Goal: Task Accomplishment & Management: Complete application form

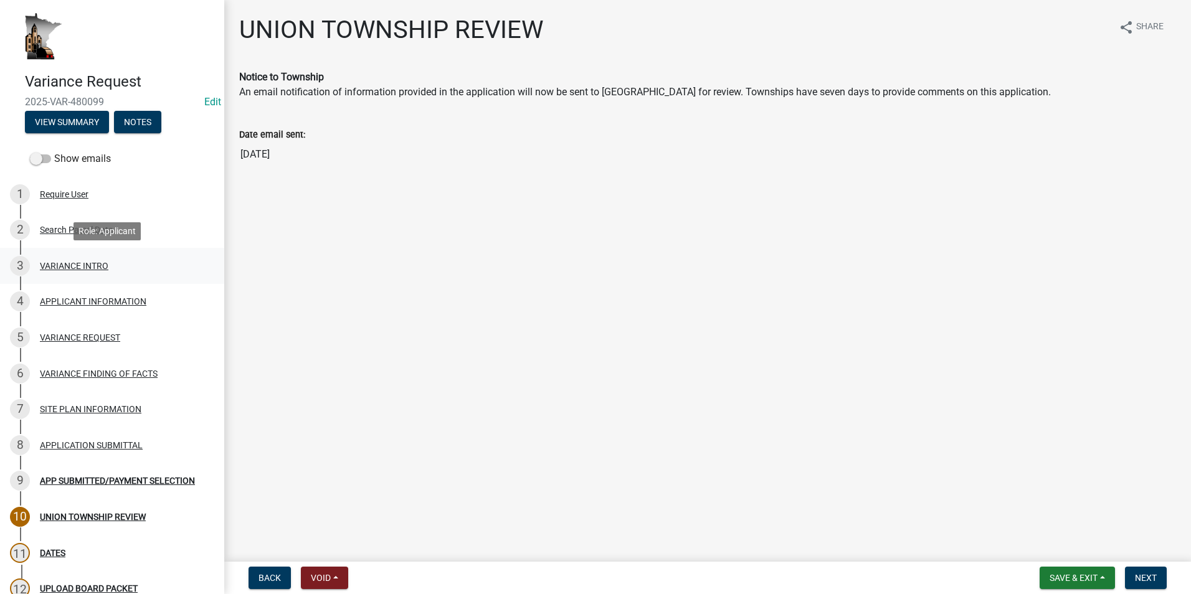
click at [88, 269] on div "VARIANCE INTRO" at bounding box center [74, 266] width 69 height 9
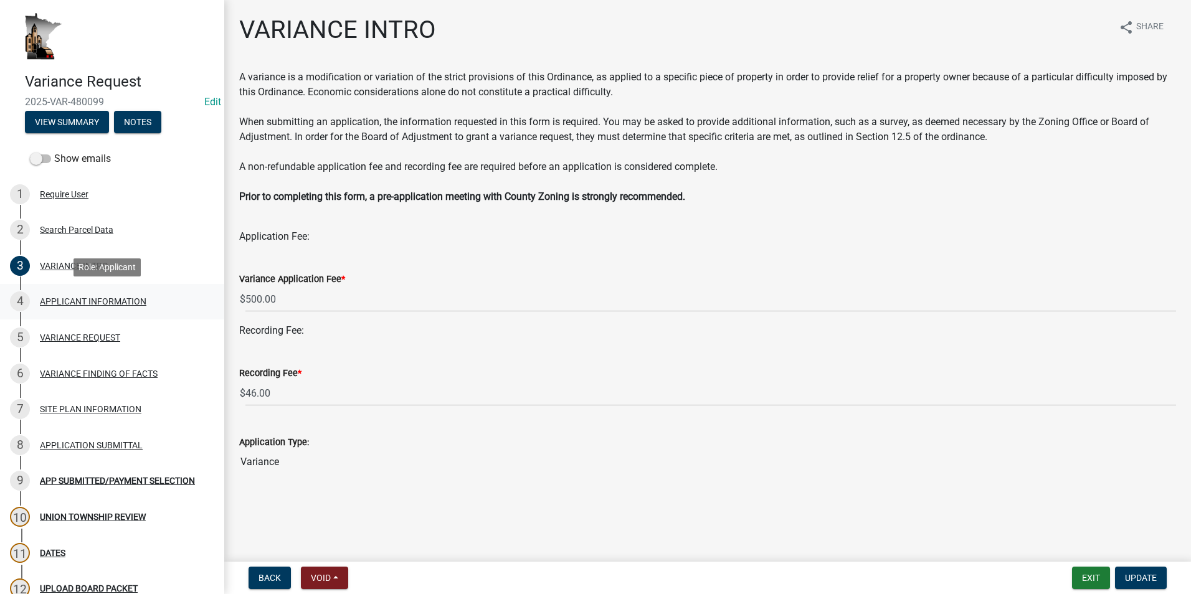
click at [69, 301] on div "APPLICANT INFORMATION" at bounding box center [93, 301] width 106 height 9
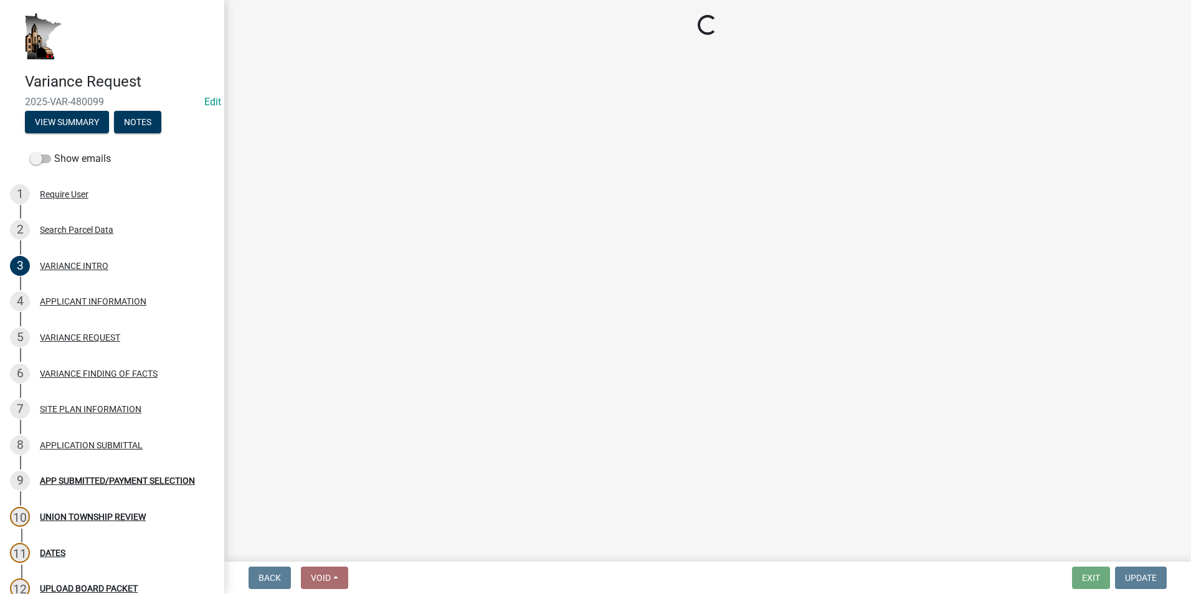
select select "74fadf94-a0d3-49f1-8630-1325ab1771d6"
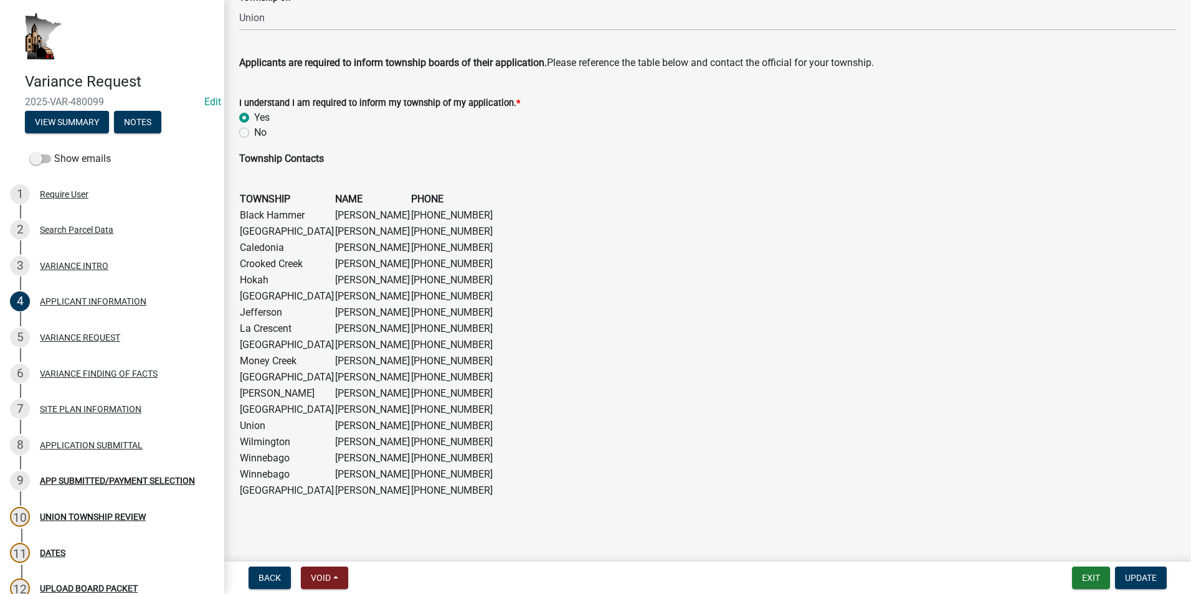
scroll to position [745, 0]
click at [97, 336] on div "VARIANCE REQUEST" at bounding box center [80, 337] width 80 height 9
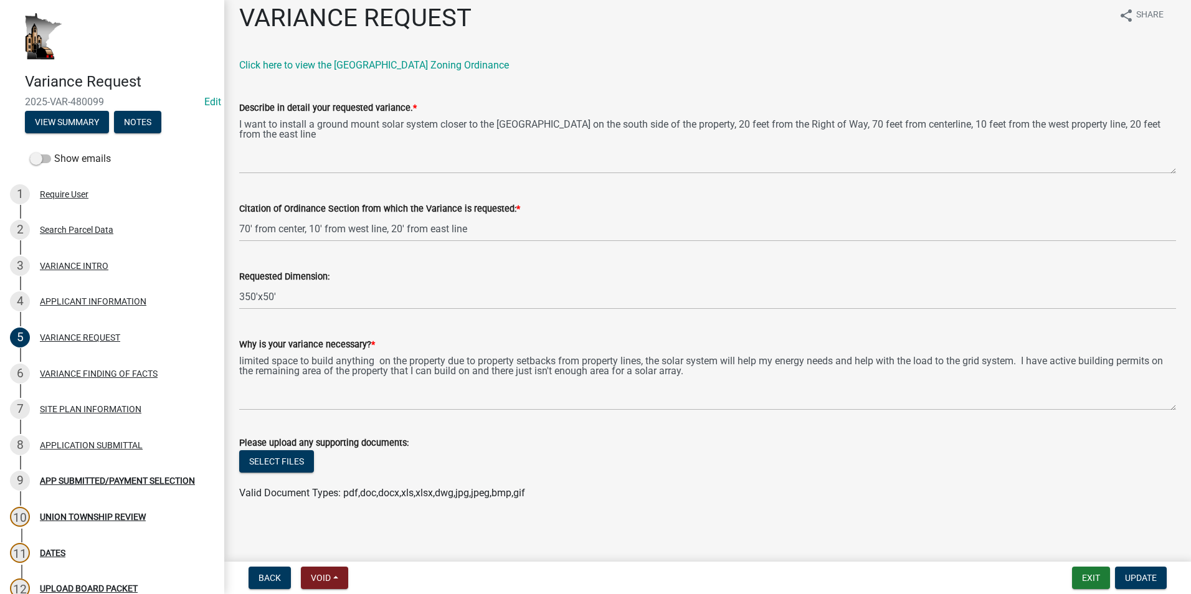
scroll to position [16, 0]
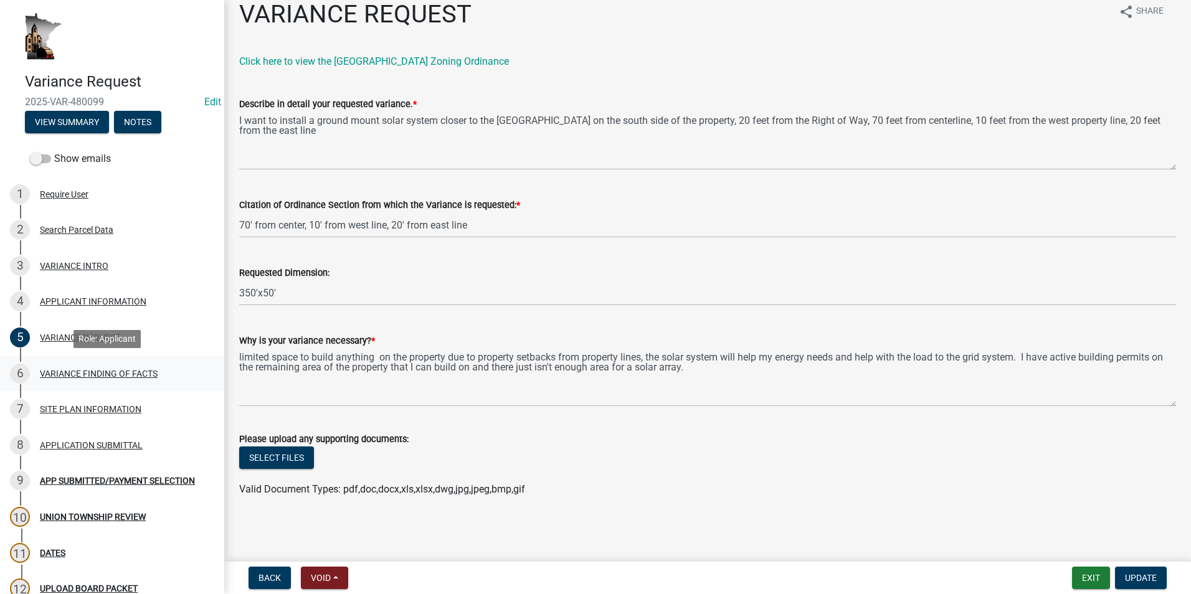
click at [85, 373] on div "VARIANCE FINDING OF FACTS" at bounding box center [99, 373] width 118 height 9
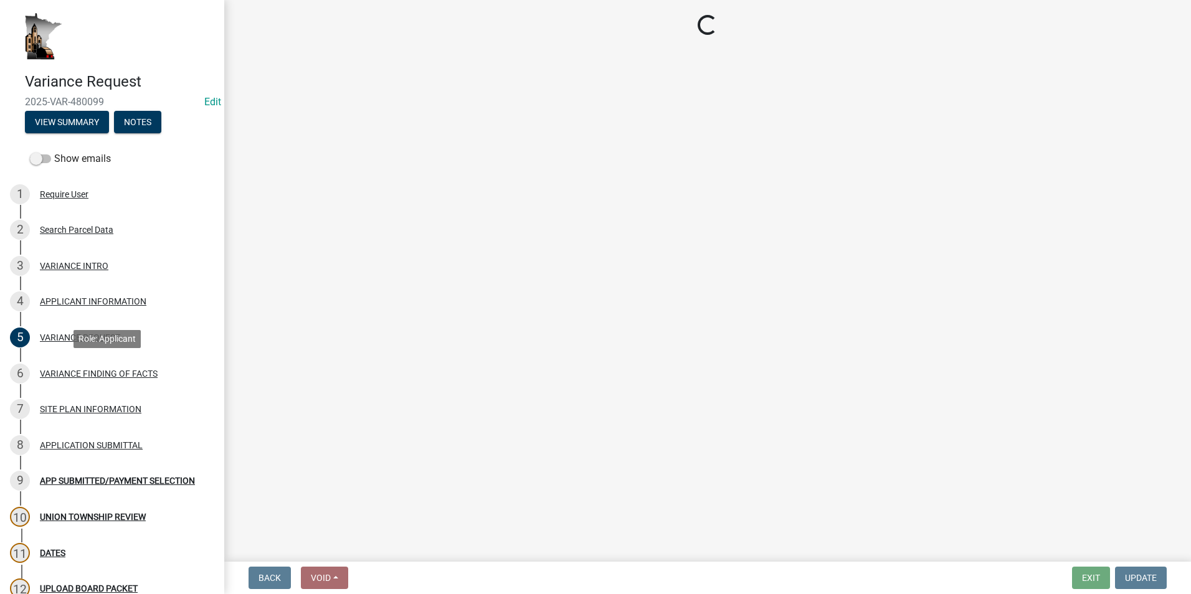
select select "e7339e75-e3d8-4c05-91a7-bbd42707347d"
select select "635aecb9-93f4-4782-a4af-22c7a8086bbc"
select select "aaa485d0-d801-4d37-bb7e-2a92079090af"
select select "7e69a0cc-1ed4-49c0-87fa-8a0d7a2511ee"
select select "104dc2c3-fb18-403f-90ac-5564d5e92e11"
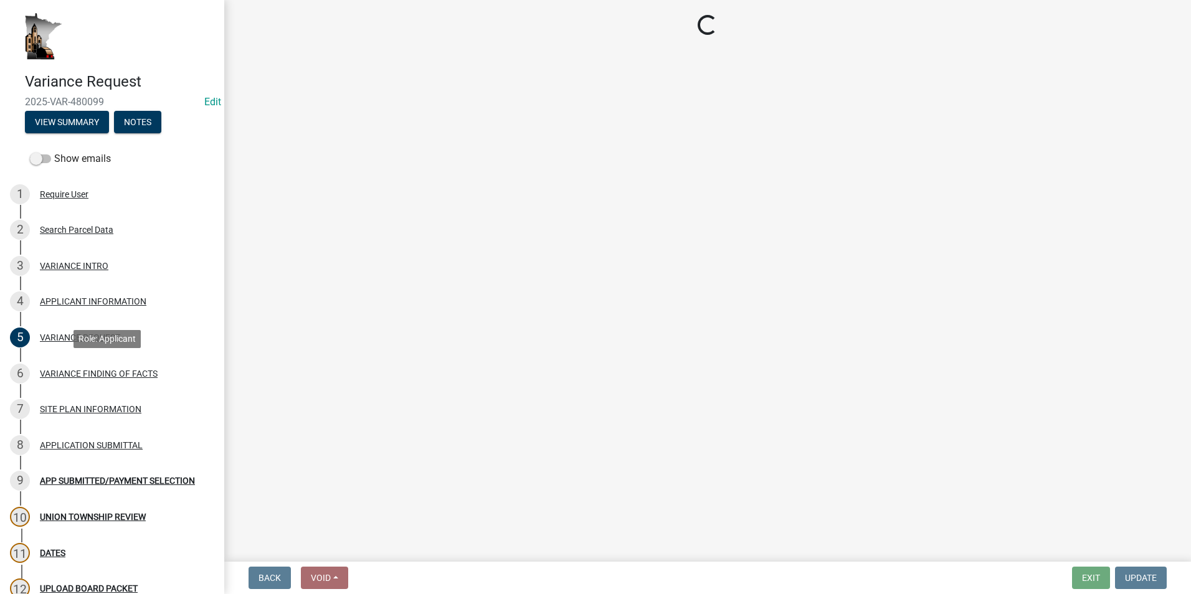
select select "c22521f2-ae46-4292-a6c5-e255f75be06c"
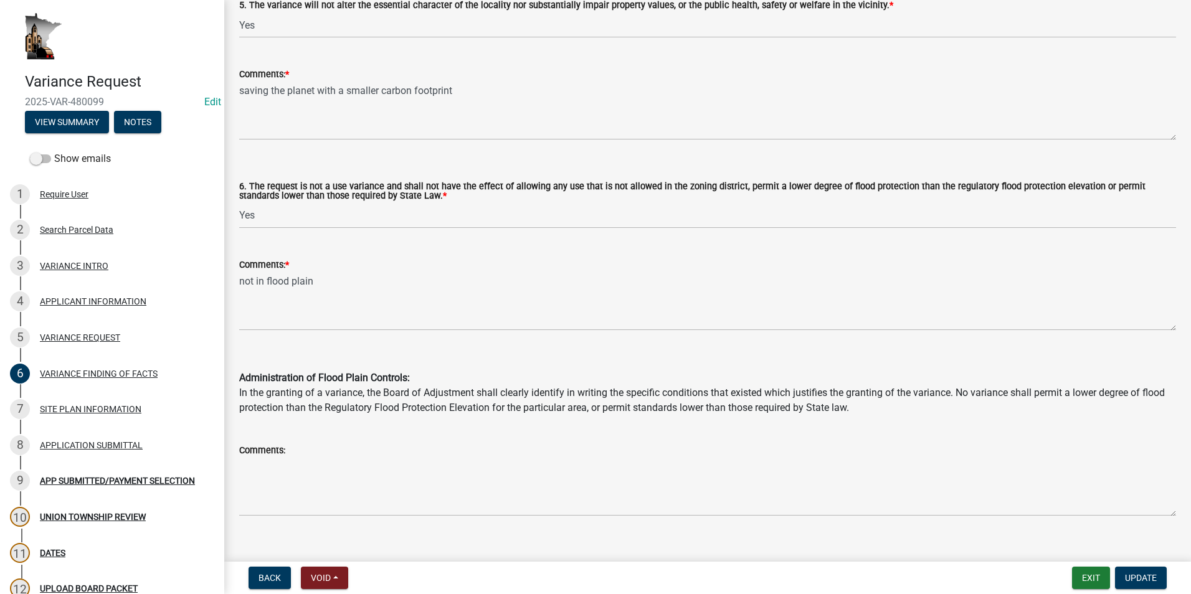
scroll to position [971, 0]
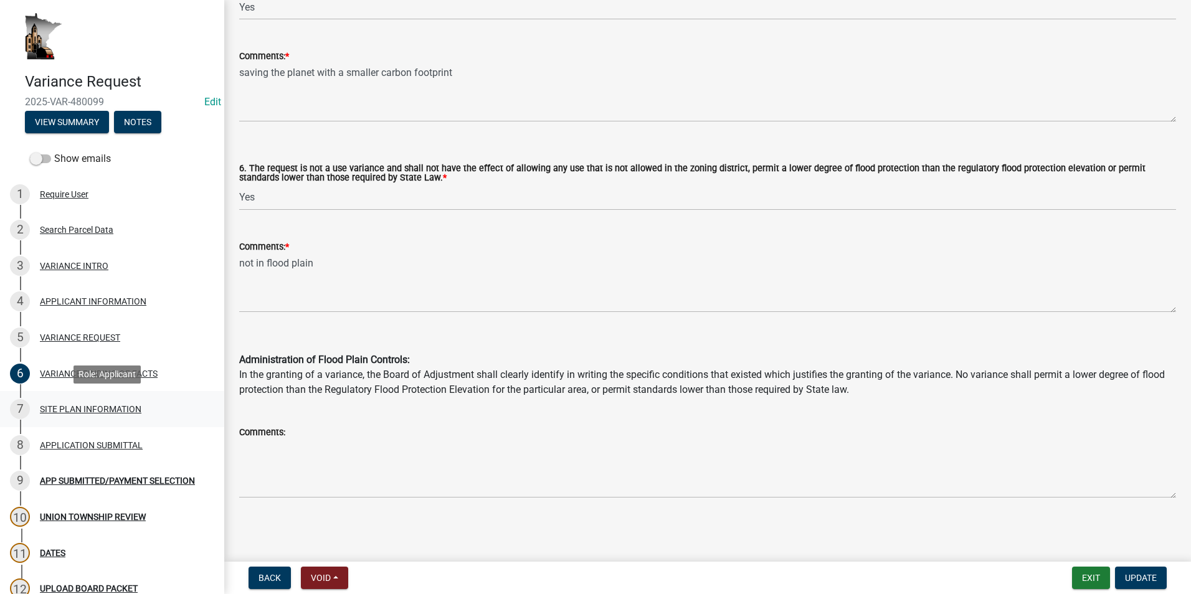
click at [97, 405] on div "SITE PLAN INFORMATION" at bounding box center [91, 409] width 102 height 9
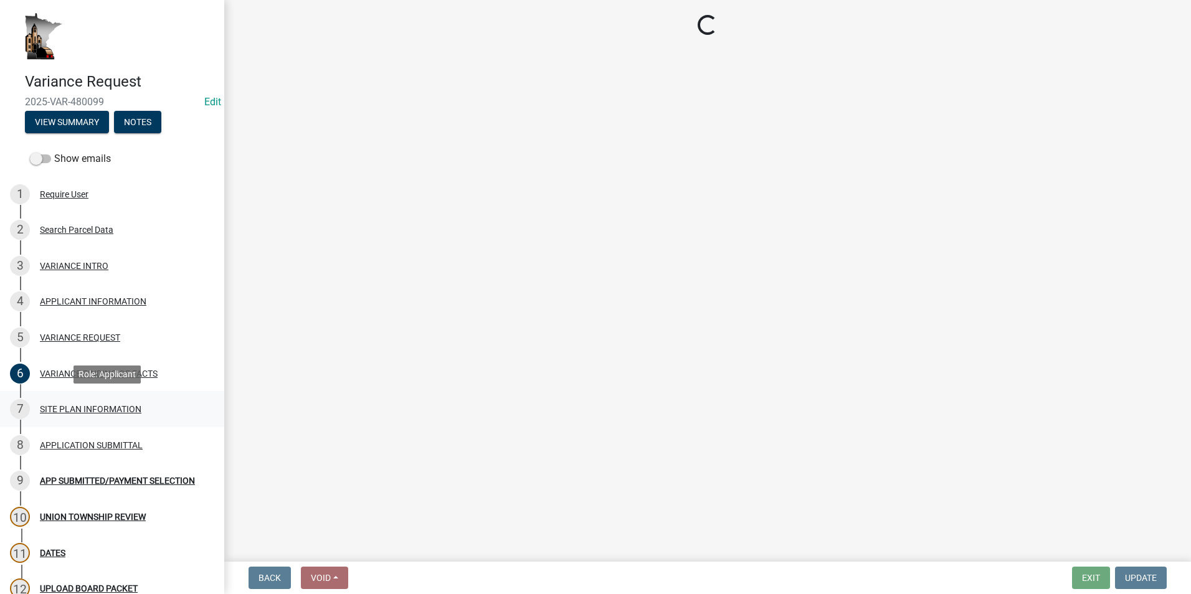
scroll to position [0, 0]
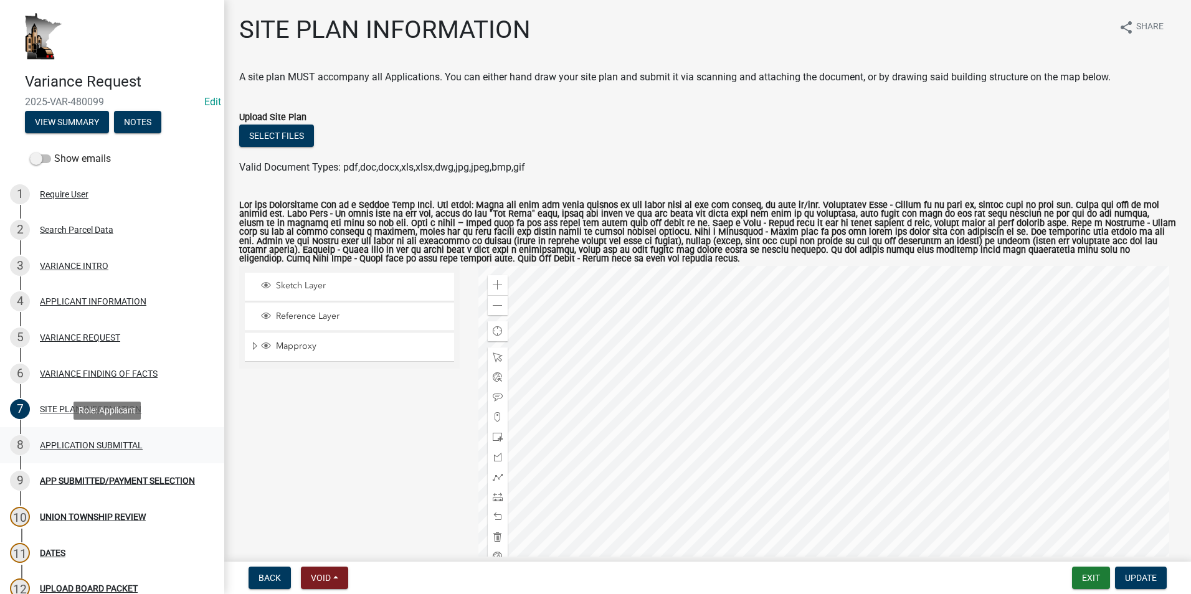
click at [113, 443] on div "APPLICATION SUBMITTAL" at bounding box center [91, 445] width 103 height 9
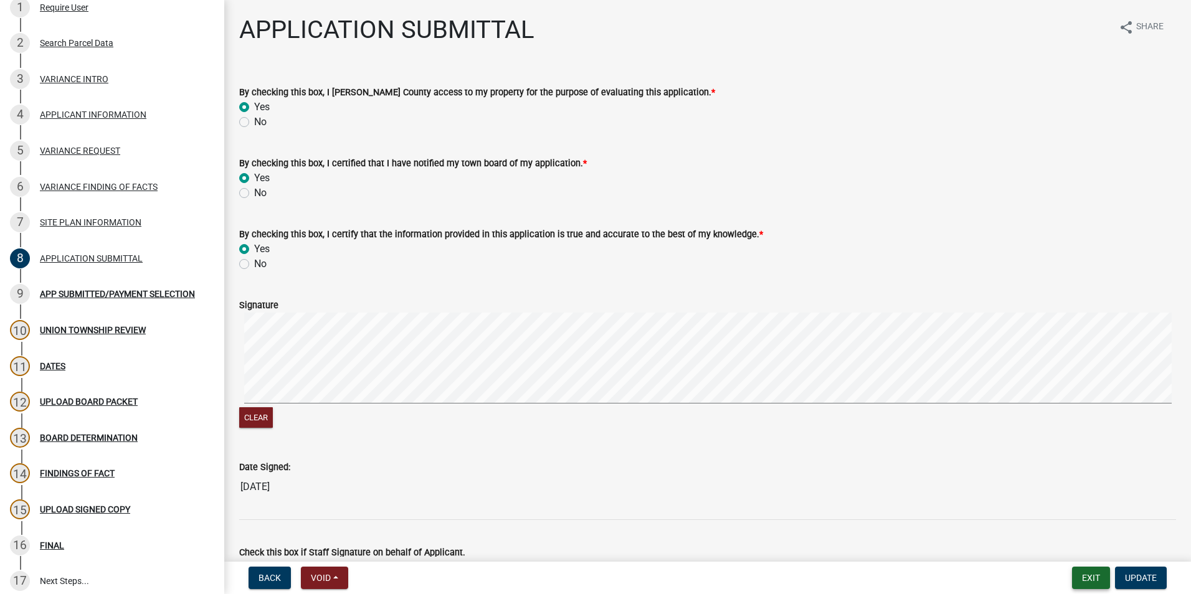
click at [1096, 572] on button "Exit" at bounding box center [1091, 578] width 38 height 22
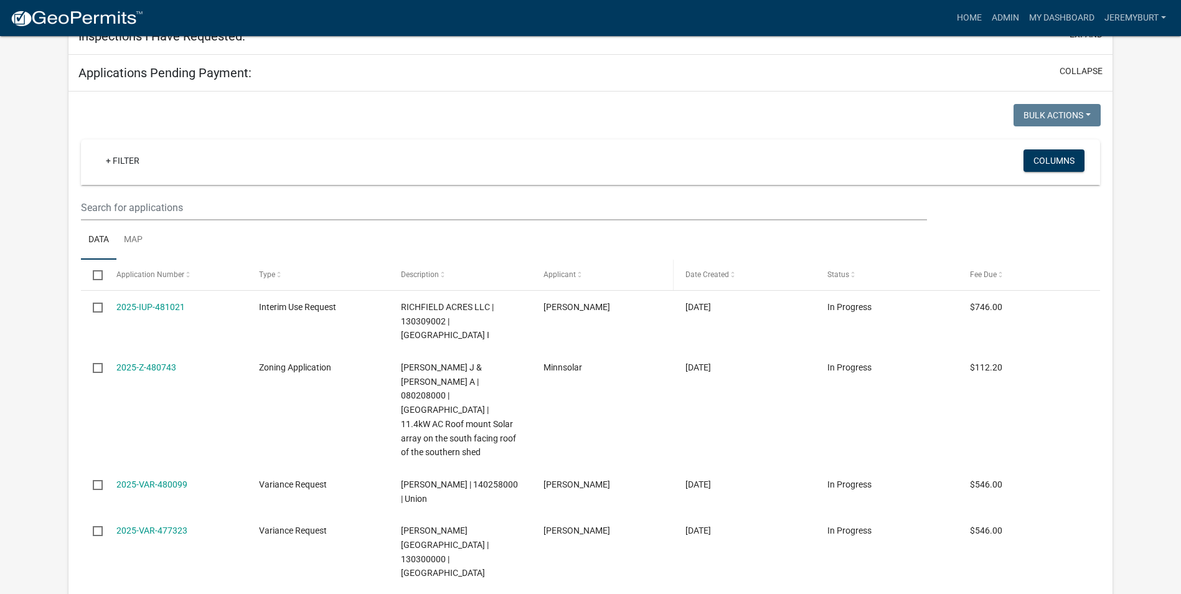
select select "2: 50"
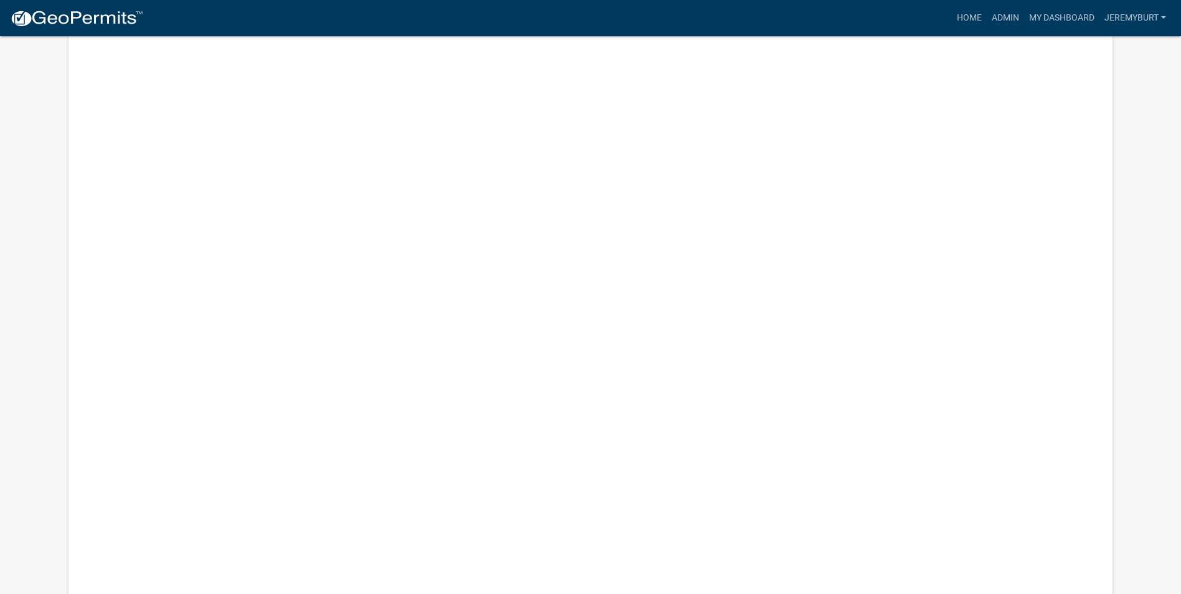
scroll to position [4567, 0]
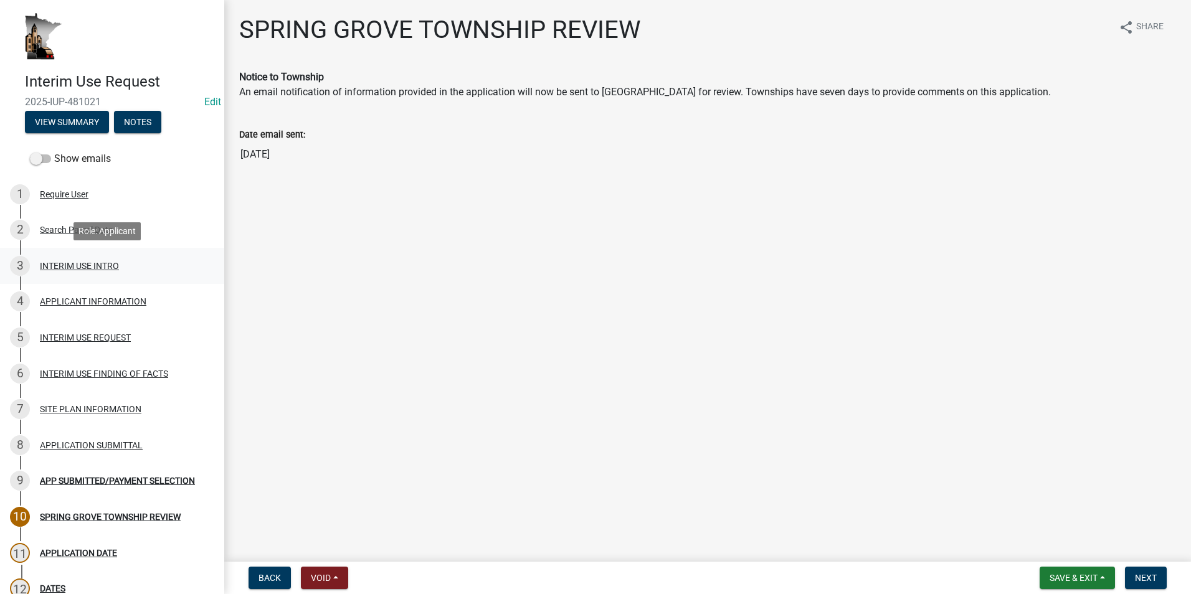
click at [83, 275] on div "3 INTERIM USE INTRO" at bounding box center [107, 266] width 194 height 20
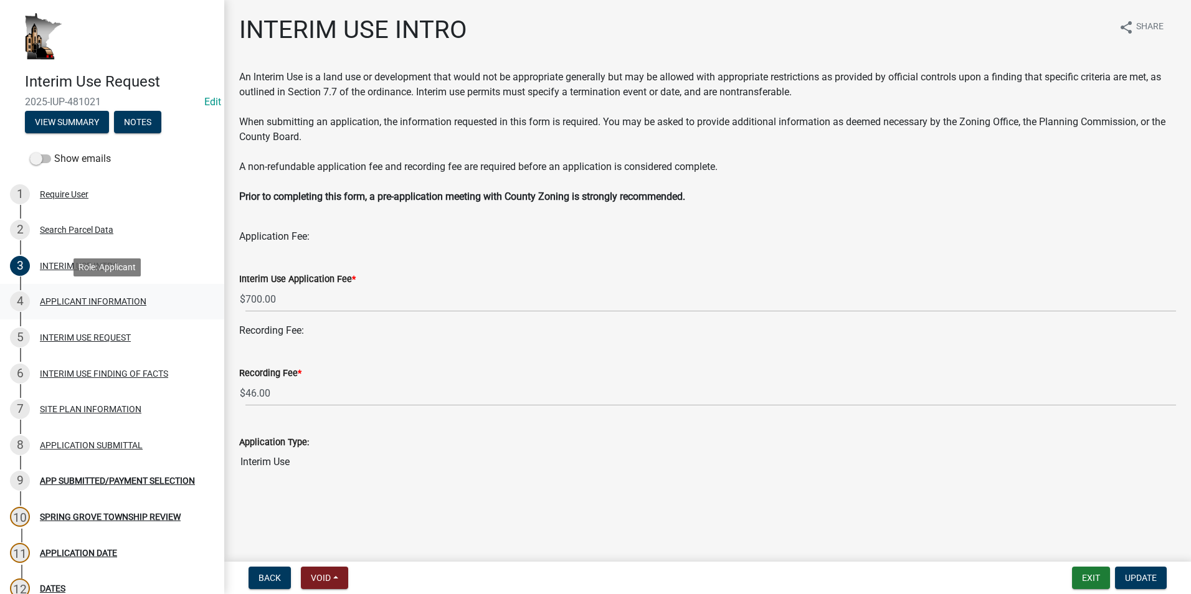
click at [100, 301] on div "APPLICANT INFORMATION" at bounding box center [93, 301] width 106 height 9
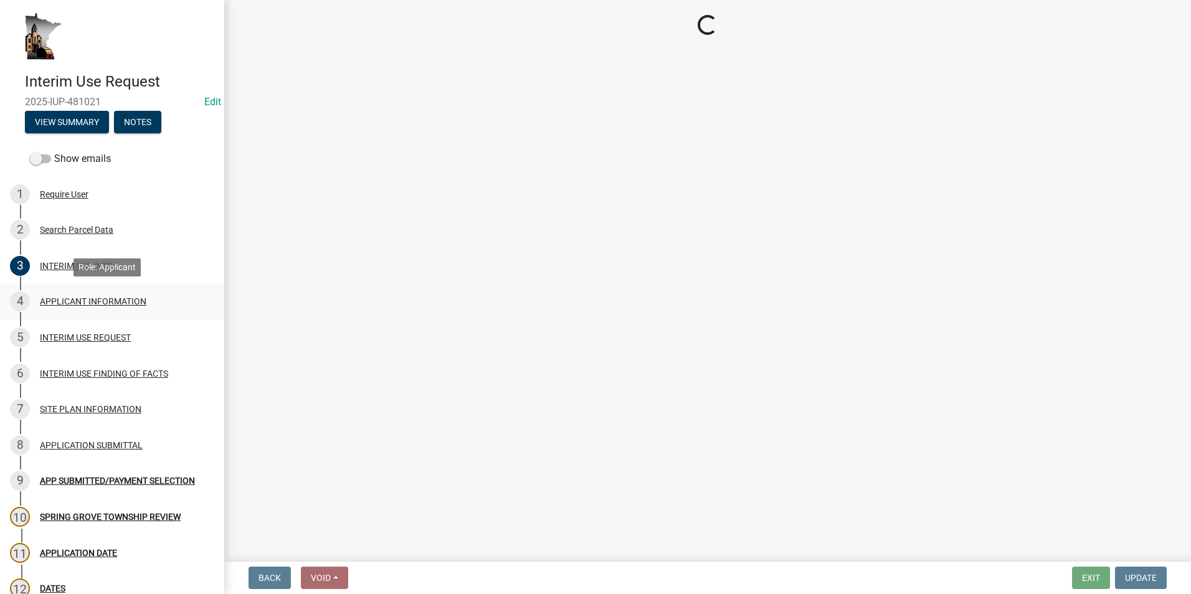
select select "a6ebd642-7a60-45b2-b886-40a169493c56"
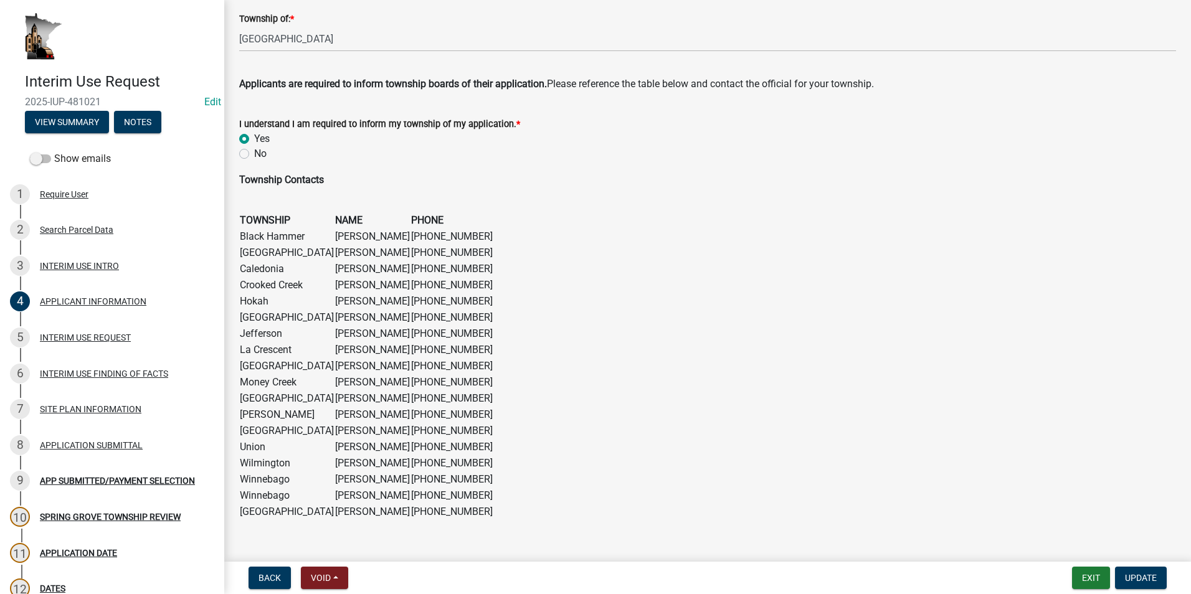
scroll to position [745, 0]
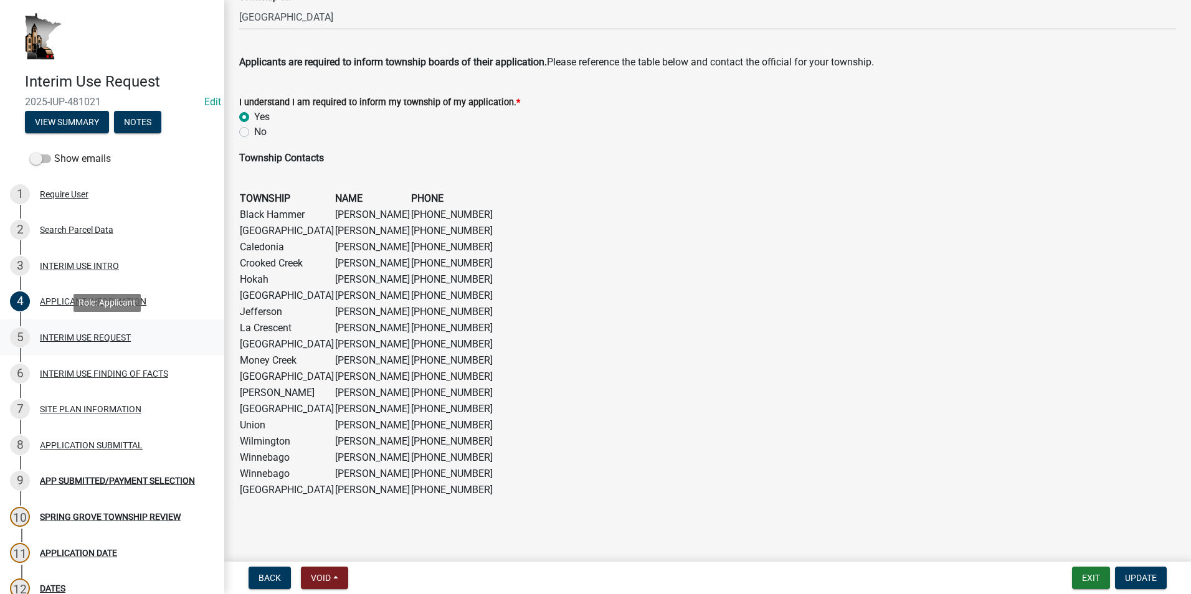
click at [81, 336] on div "INTERIM USE REQUEST" at bounding box center [85, 337] width 91 height 9
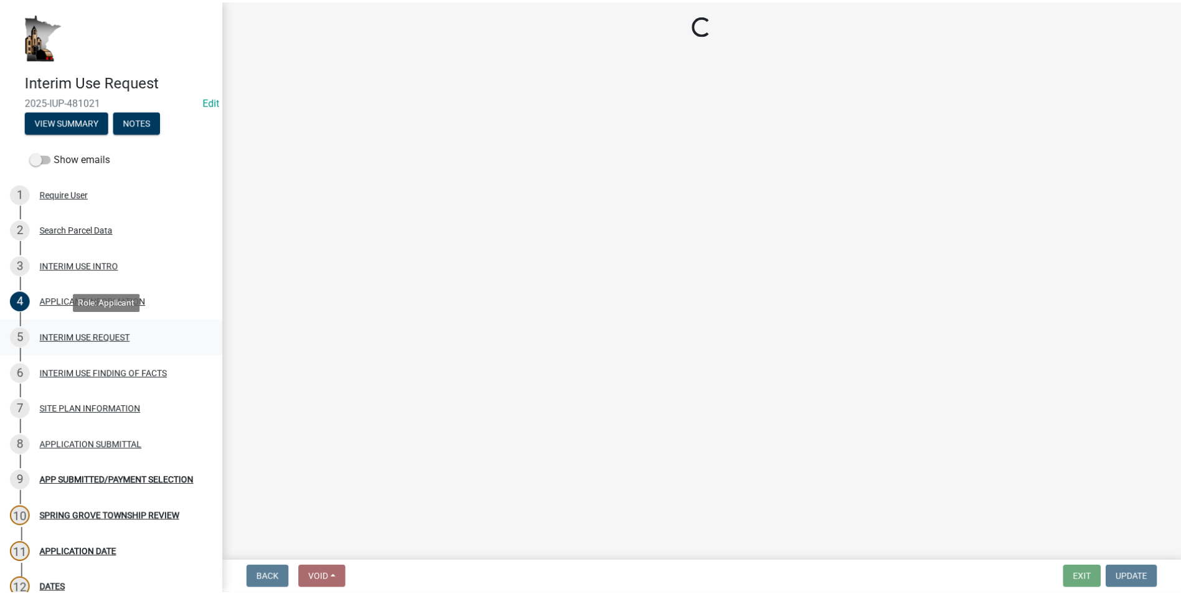
scroll to position [0, 0]
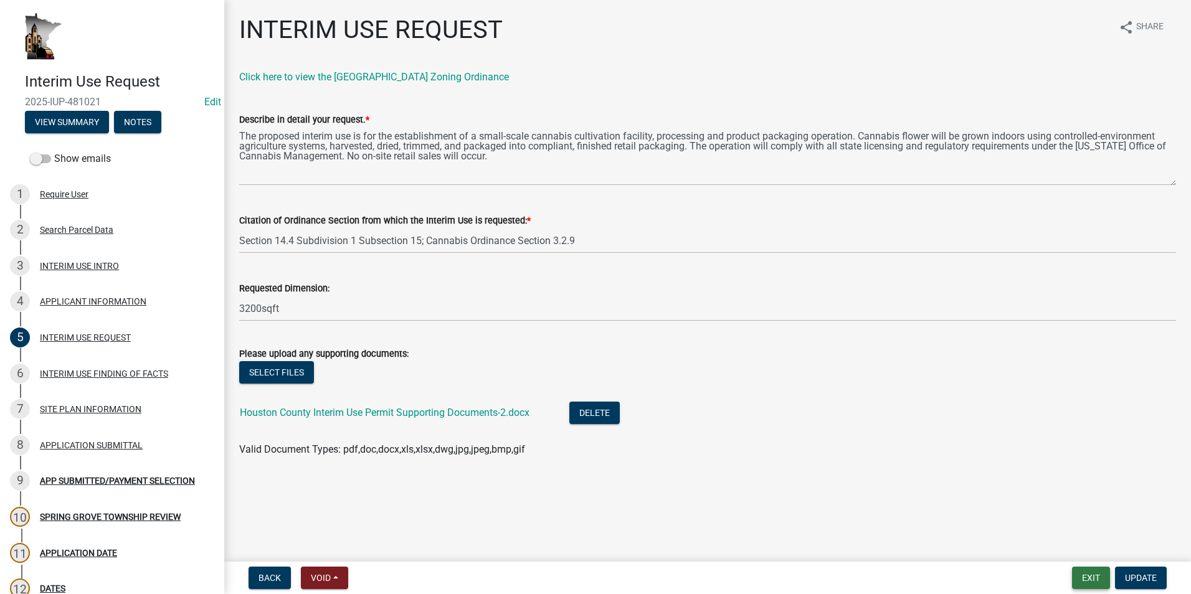
click at [1082, 577] on button "Exit" at bounding box center [1091, 578] width 38 height 22
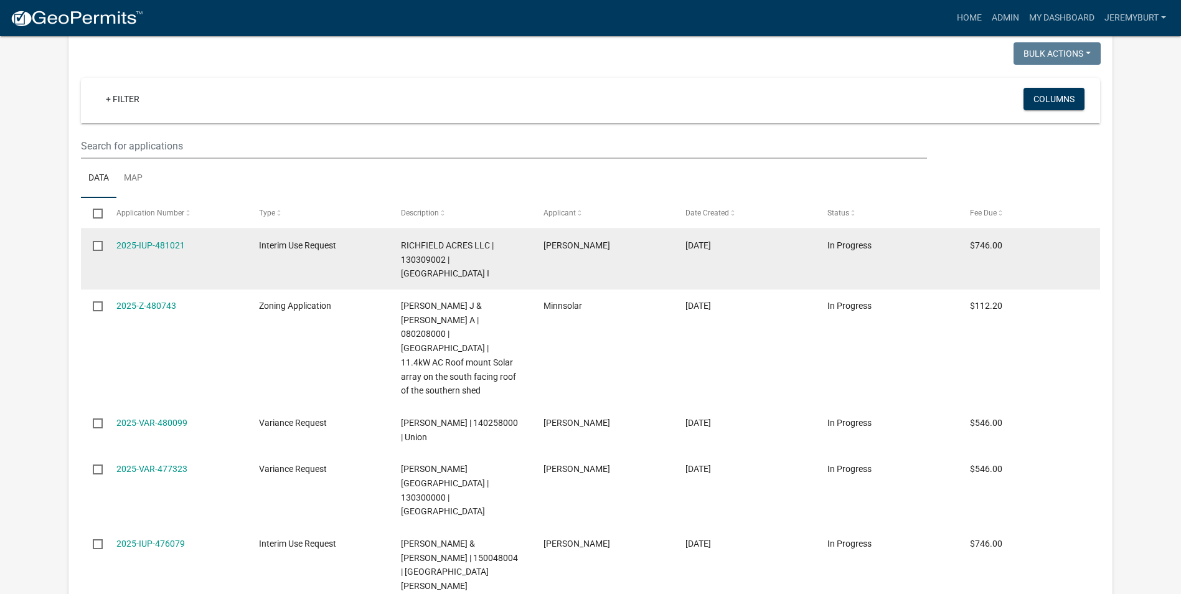
scroll to position [311, 0]
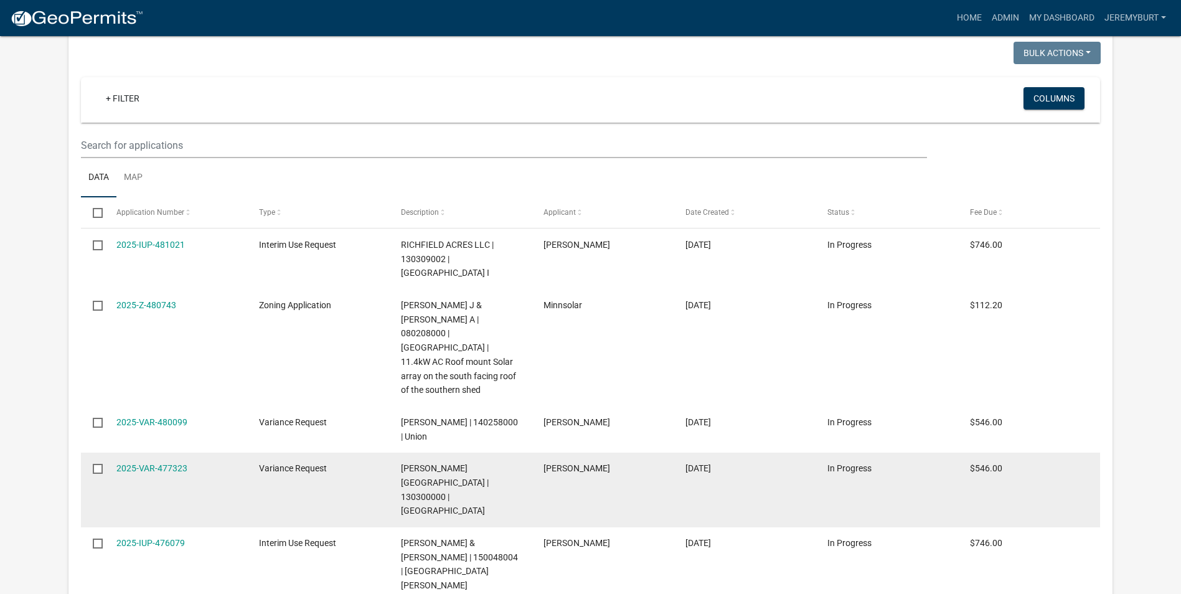
select select "2: 50"
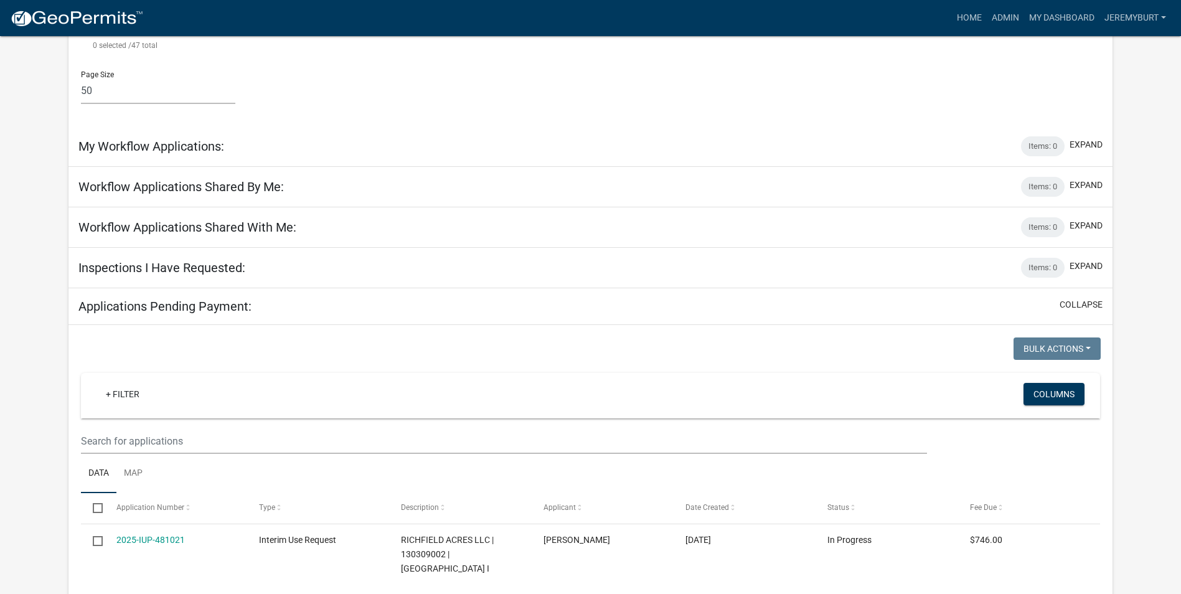
scroll to position [4697, 0]
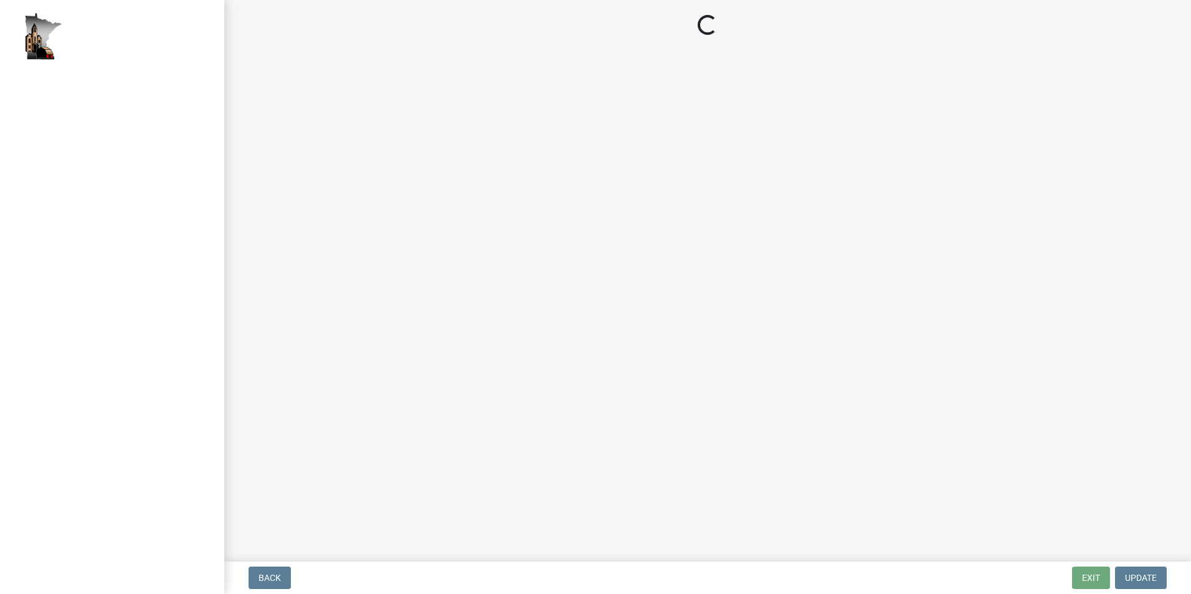
select select "2: 1"
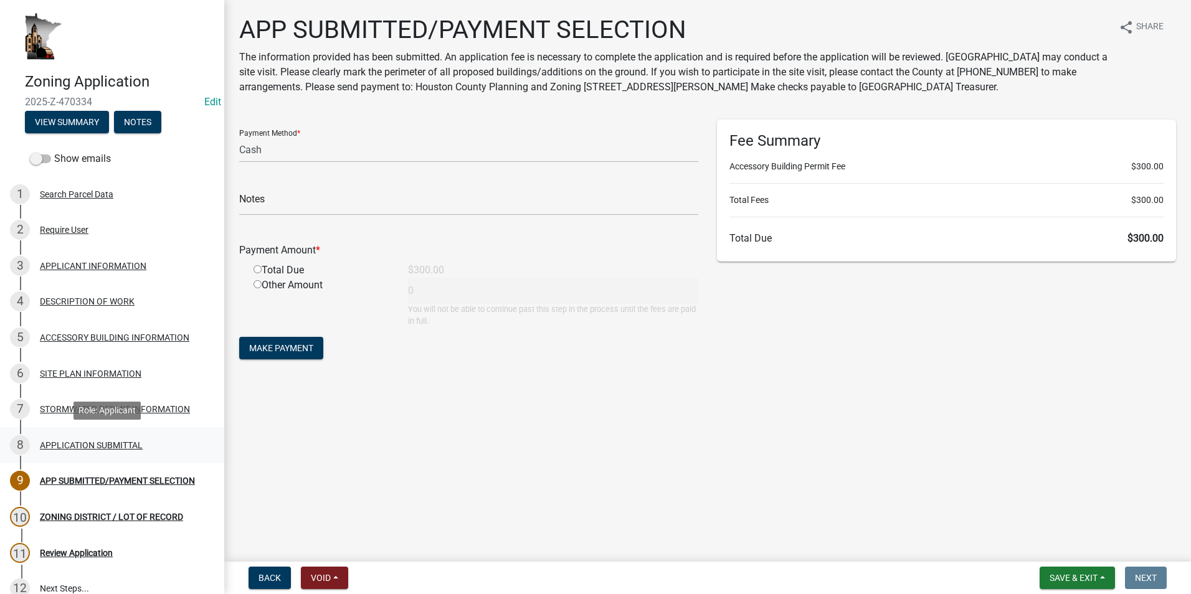
click at [118, 442] on div "APPLICATION SUBMITTAL" at bounding box center [91, 445] width 103 height 9
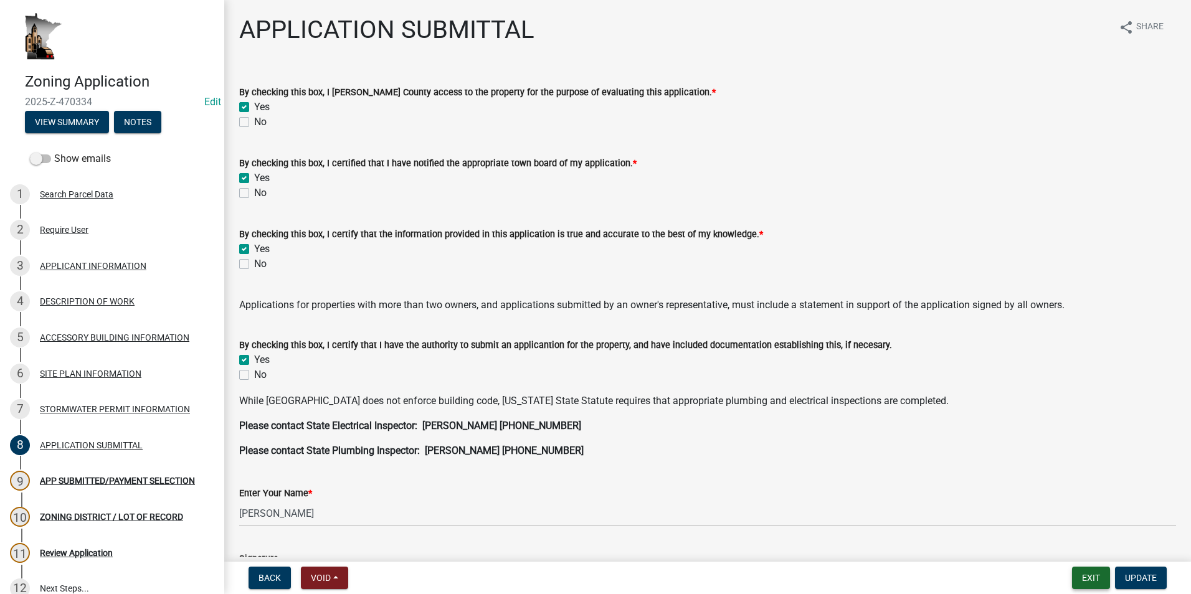
click at [1088, 576] on button "Exit" at bounding box center [1091, 578] width 38 height 22
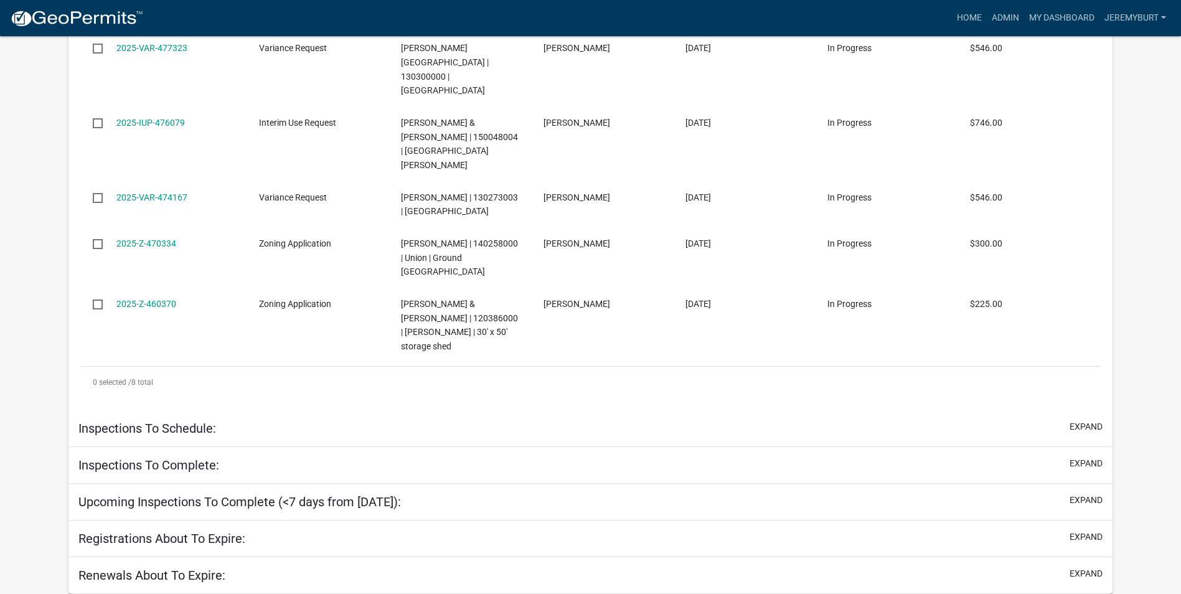
select select "2: 50"
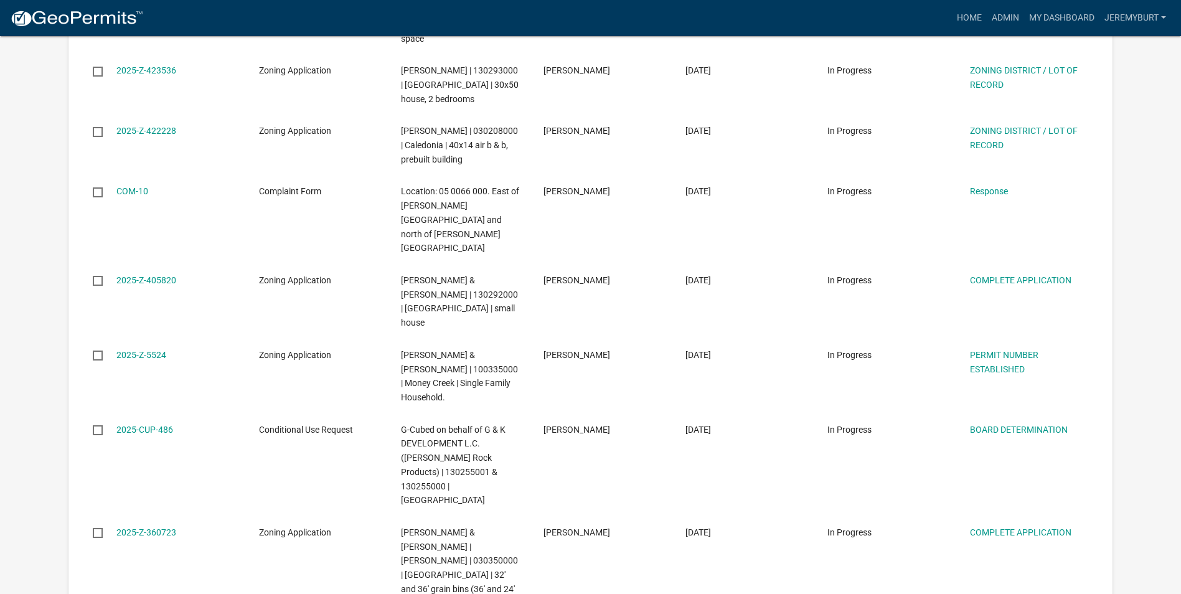
scroll to position [3882, 0]
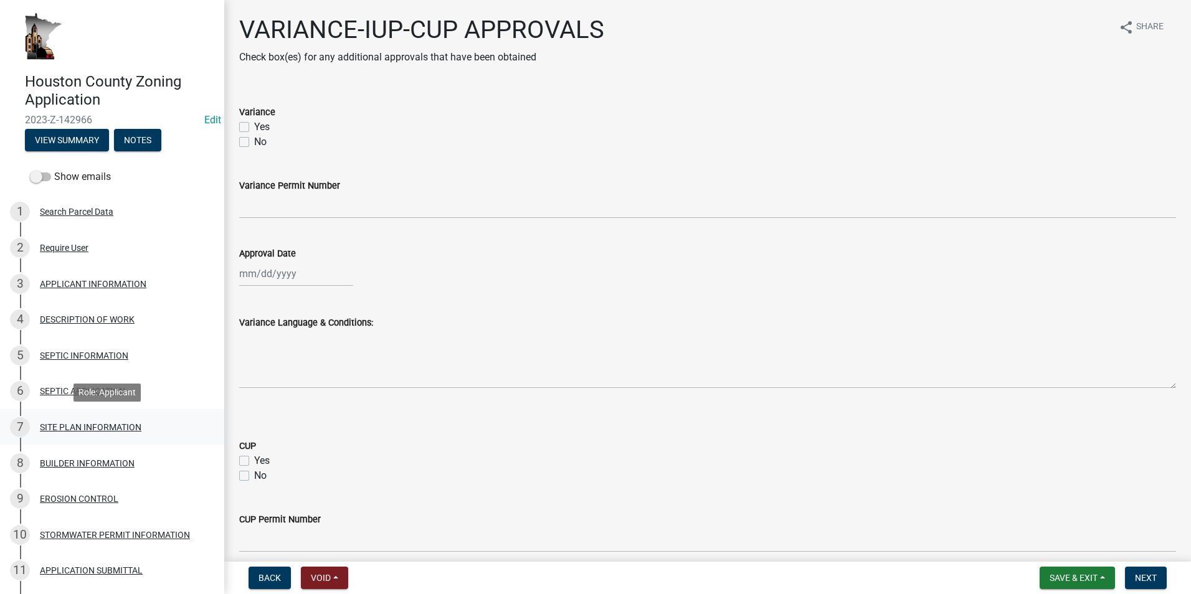
click at [80, 425] on div "SITE PLAN INFORMATION" at bounding box center [91, 427] width 102 height 9
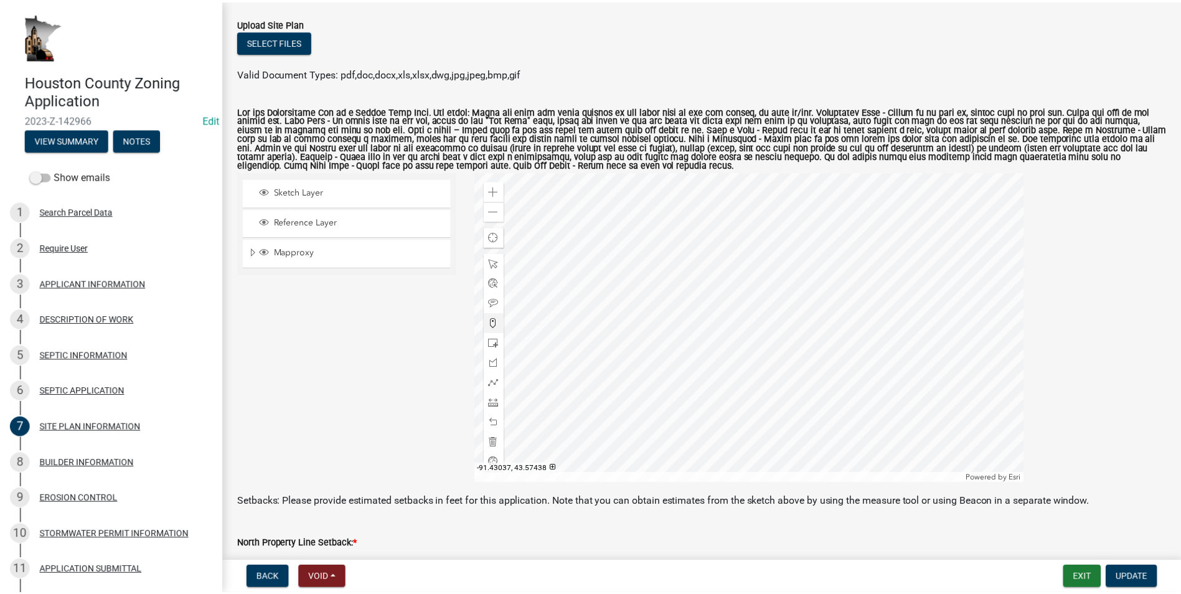
scroll to position [125, 0]
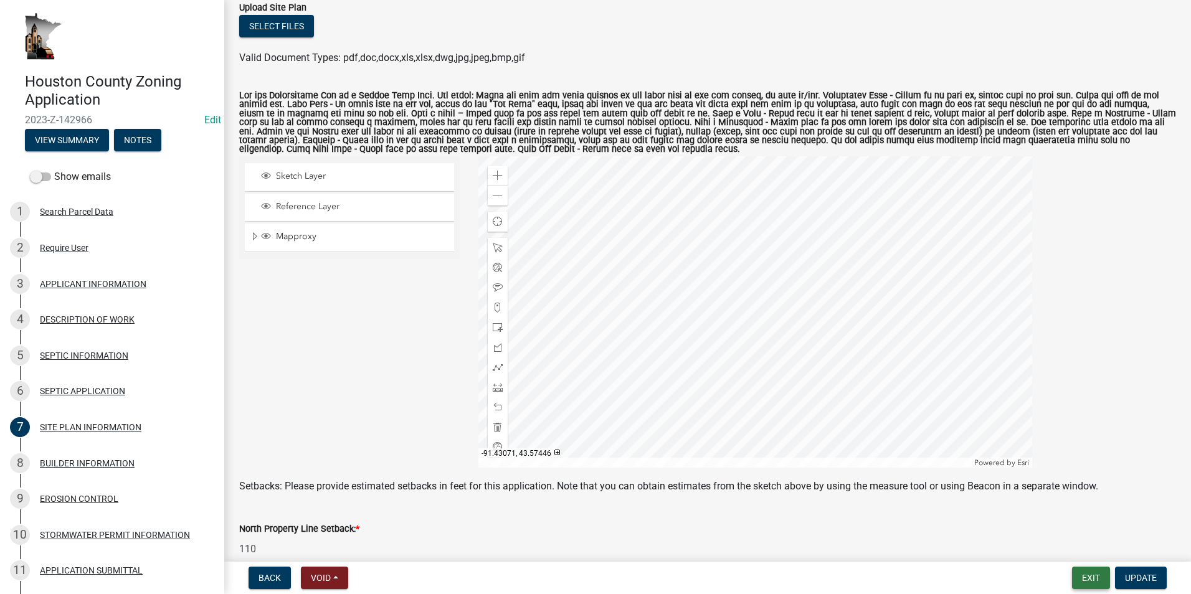
click at [1090, 579] on button "Exit" at bounding box center [1091, 578] width 38 height 22
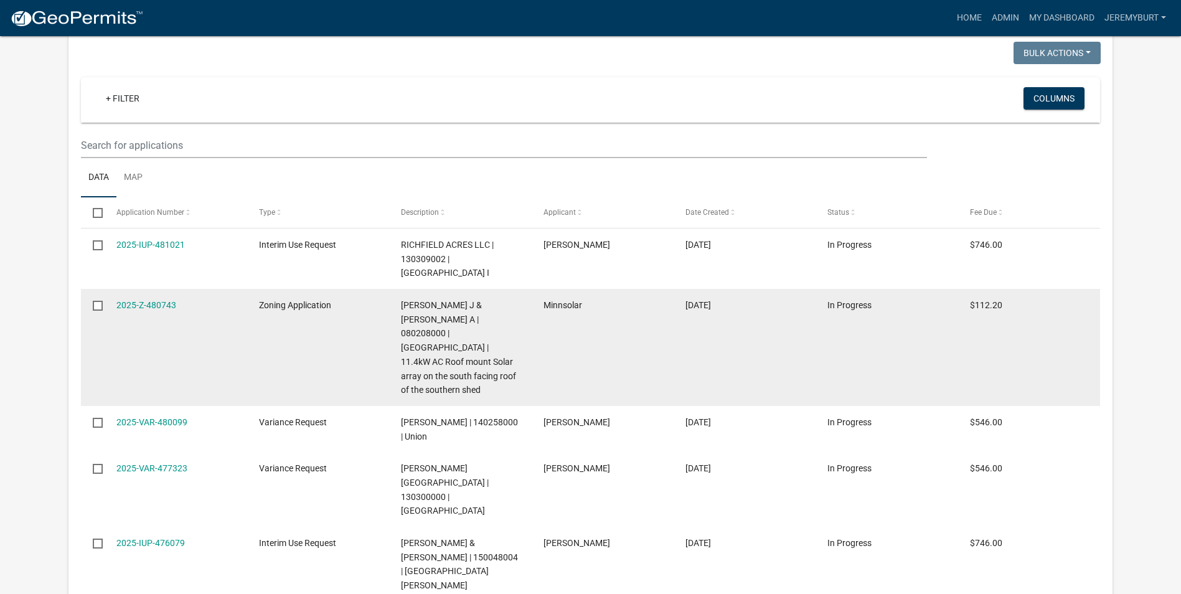
select select "2: 50"
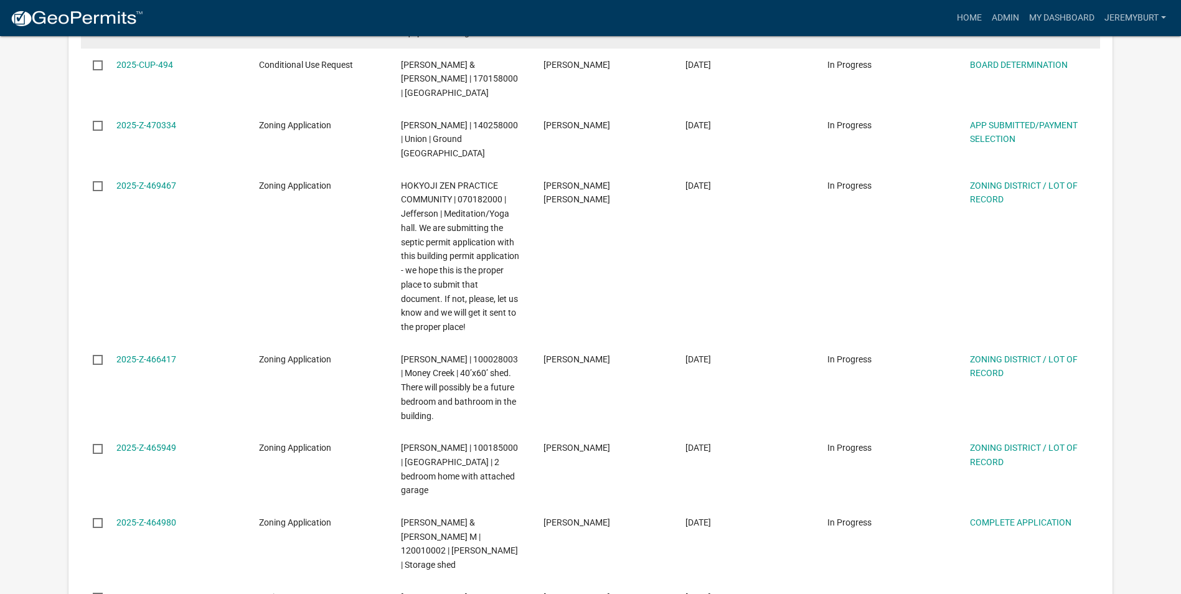
scroll to position [2235, 0]
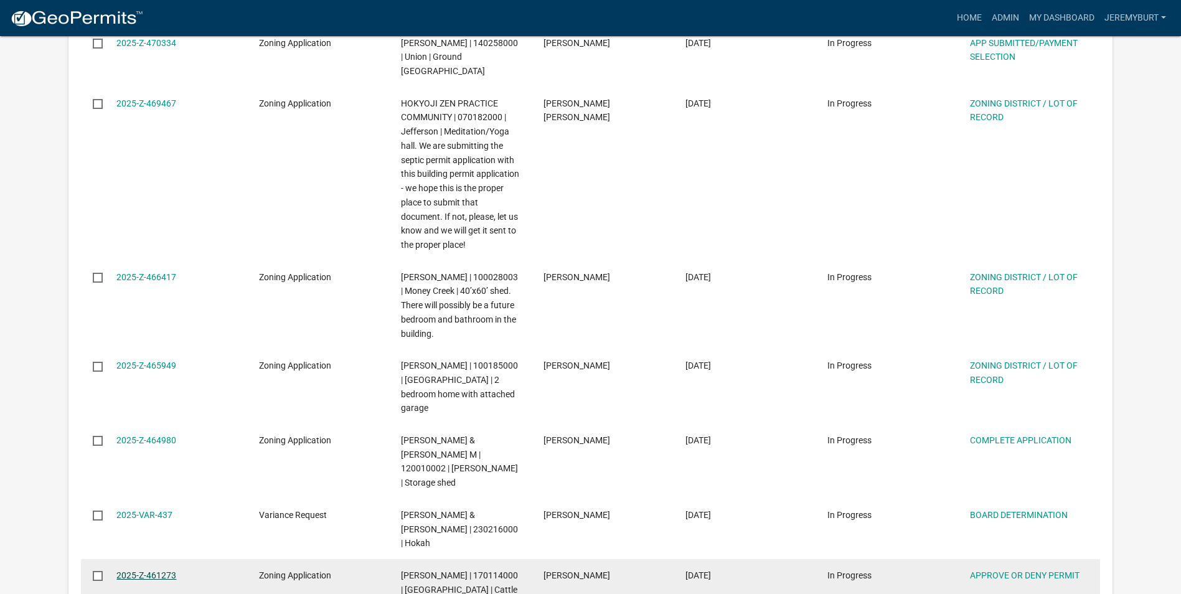
click at [134, 570] on link "2025-Z-461273" at bounding box center [146, 575] width 60 height 10
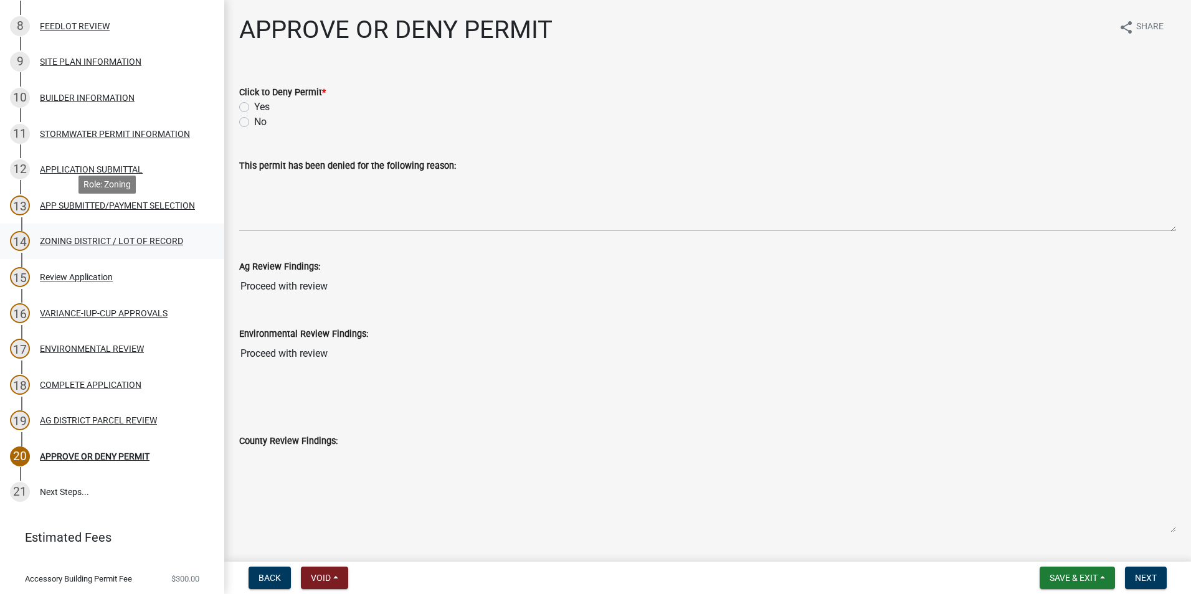
scroll to position [451, 0]
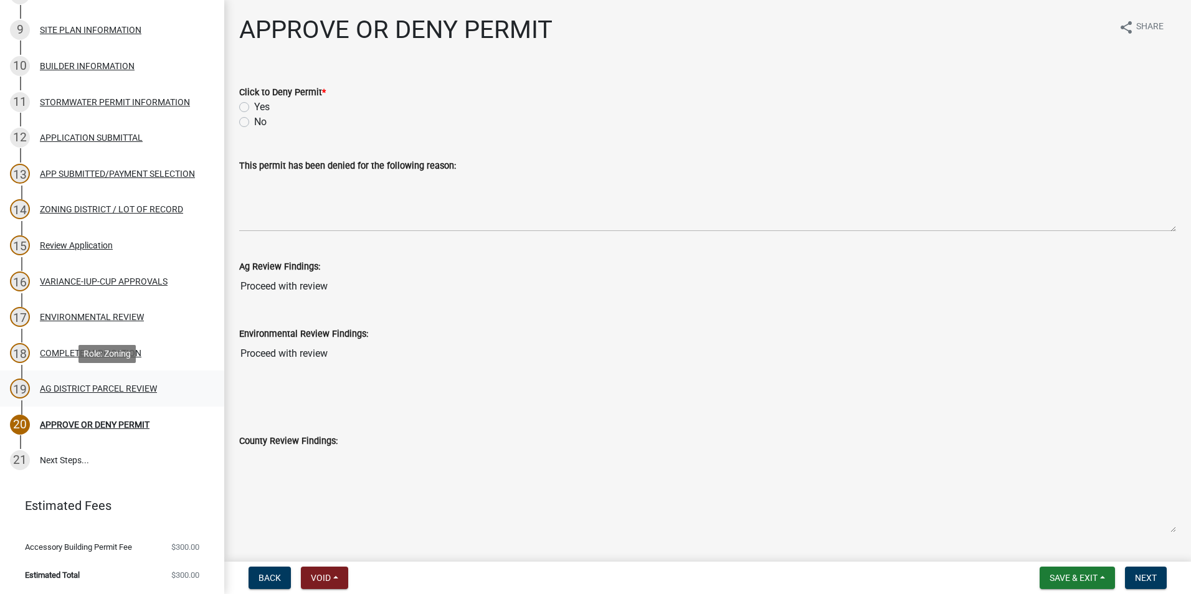
click at [114, 390] on div "AG DISTRICT PARCEL REVIEW" at bounding box center [98, 388] width 117 height 9
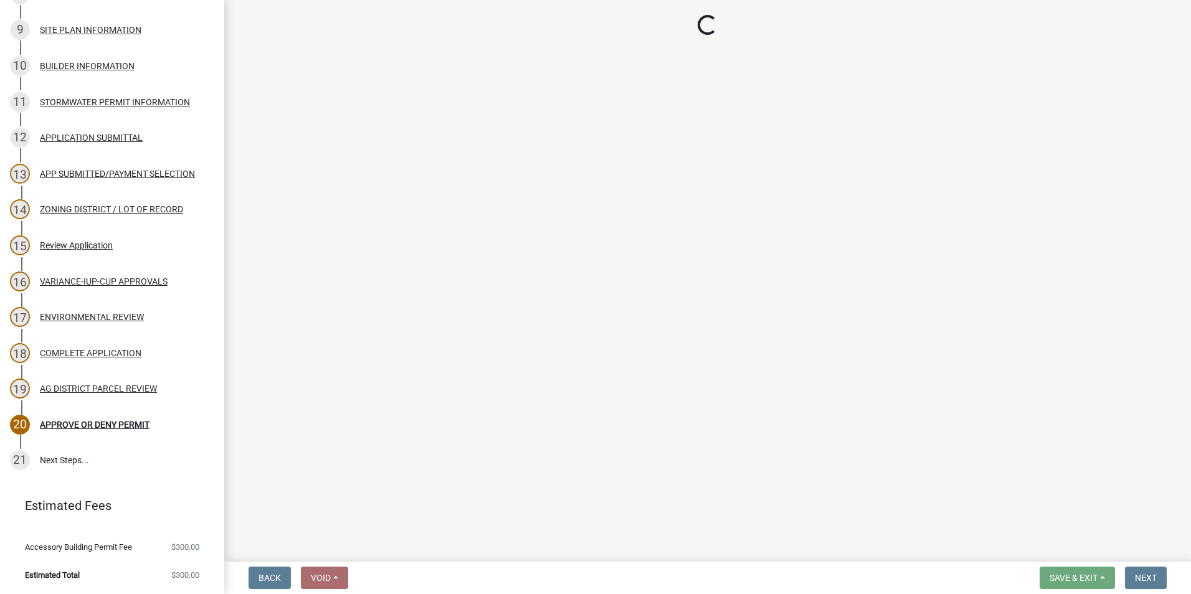
select select "fe23c68f-3976-40fb-92de-7ec6f88d0010"
select select "b48fe14e-3327-4657-9cad-e69f0ec06152"
select select "e720d887-05b7-48e7-b675-04570e4c9f75"
select select "3e342f75-9fb1-4b8c-bbeb-47cfa96347ca"
select select "c756e23e-ff22-4e58-8178-2621bc441b49"
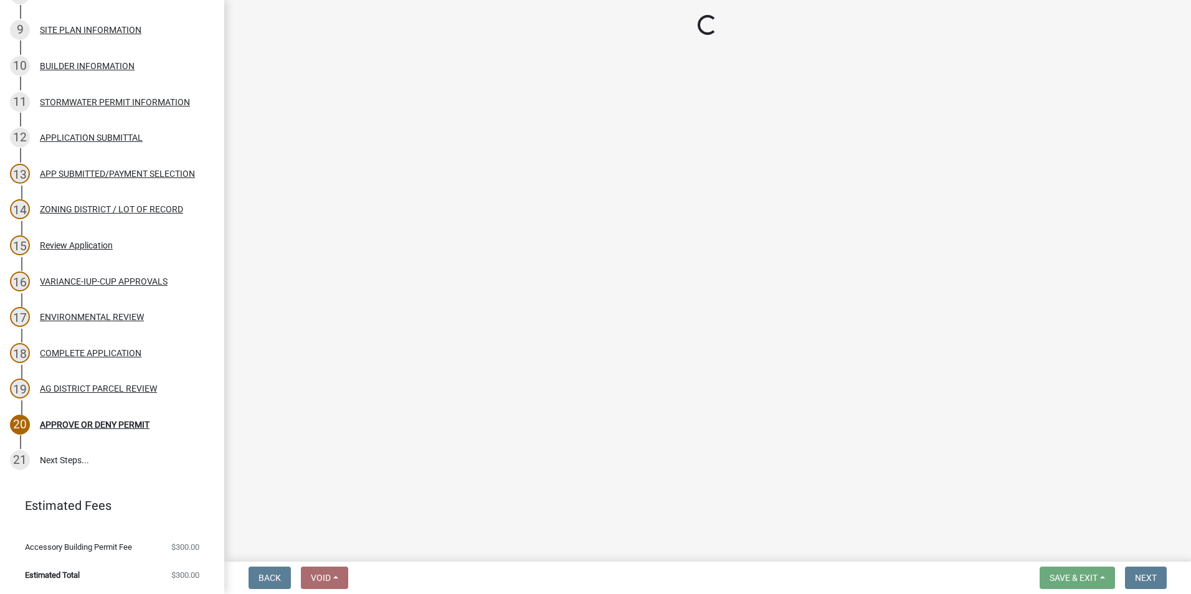
select select "93514e09-9993-4aea-b530-60a9708c3e74"
select select "a045efff-9645-47c6-b046-89cf1e905dd6"
select select "aa1ca06f-8d34-4542-998d-1b6ccdc96445"
select select "f47993c2-143f-42b0-843f-88b20baa7a0f"
select select "010a36e8-78ab-47dd-88f8-ccc0edf139b8"
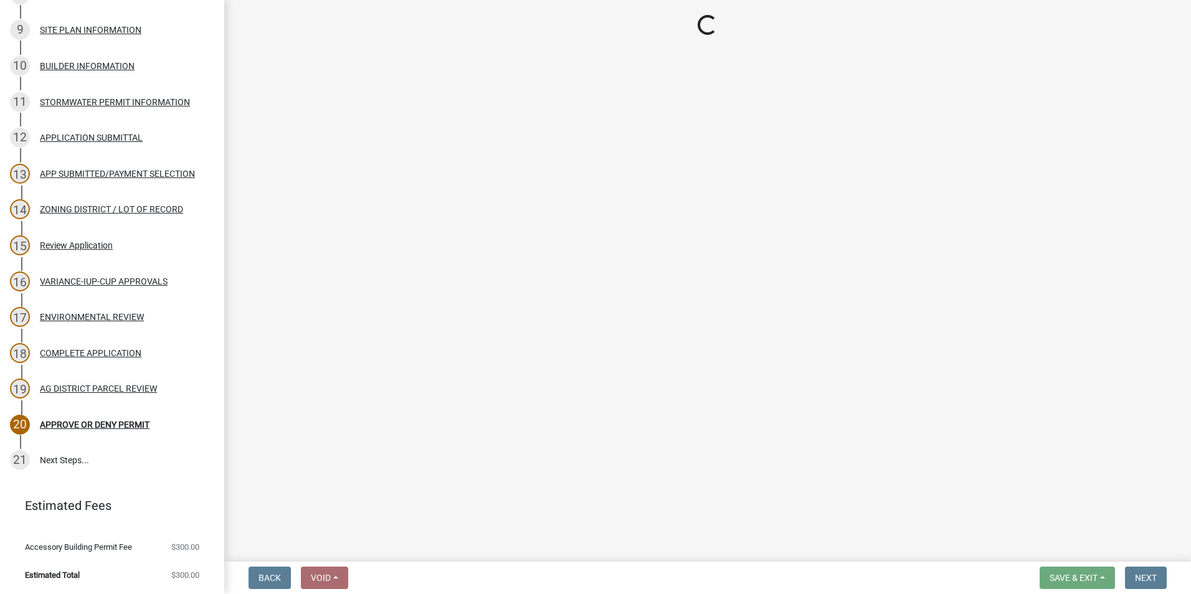
select select "617636dc-6122-45c9-991a-bd8b90cb2b24"
select select "2afcbc7a-ba70-4308-bdab-ed49491d43d0"
select select "2040f1b6-20ab-401b-9b6f-6f3fd46d4e8e"
select select "6e389f70-961b-4b78-9c47-c422b69289d9"
select select "1e0d970e-6746-4216-b065-d6933a69b3fa"
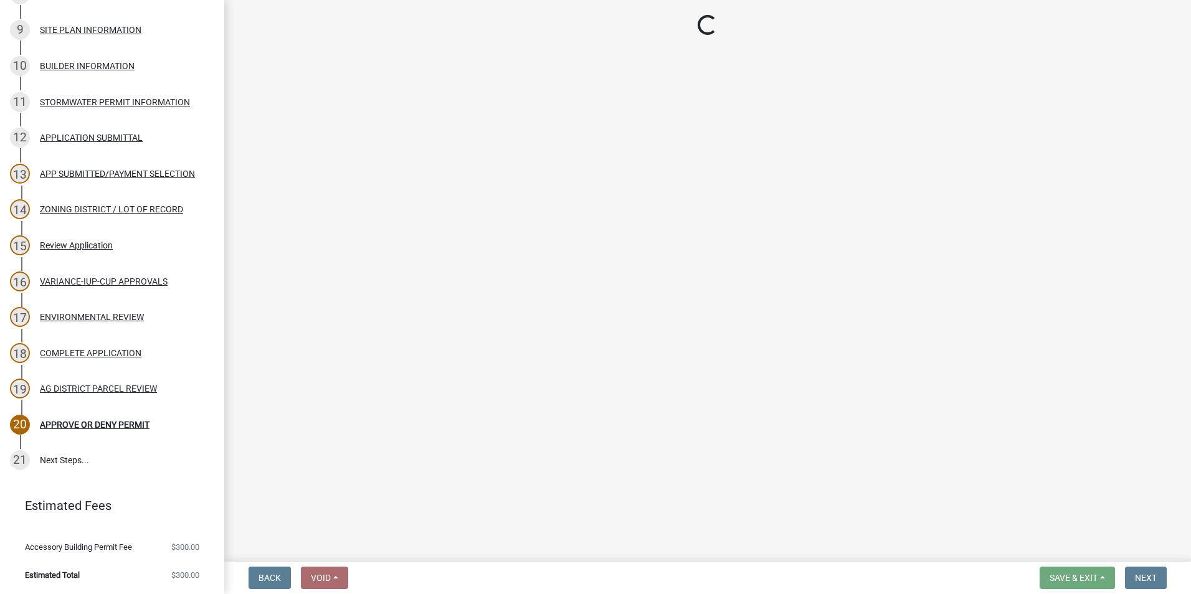
select select "44b75d30-e230-4ce0-8c0f-1ddadfe5cfb2"
select select "6d223645-95f1-4b70-a074-2c09099ea196"
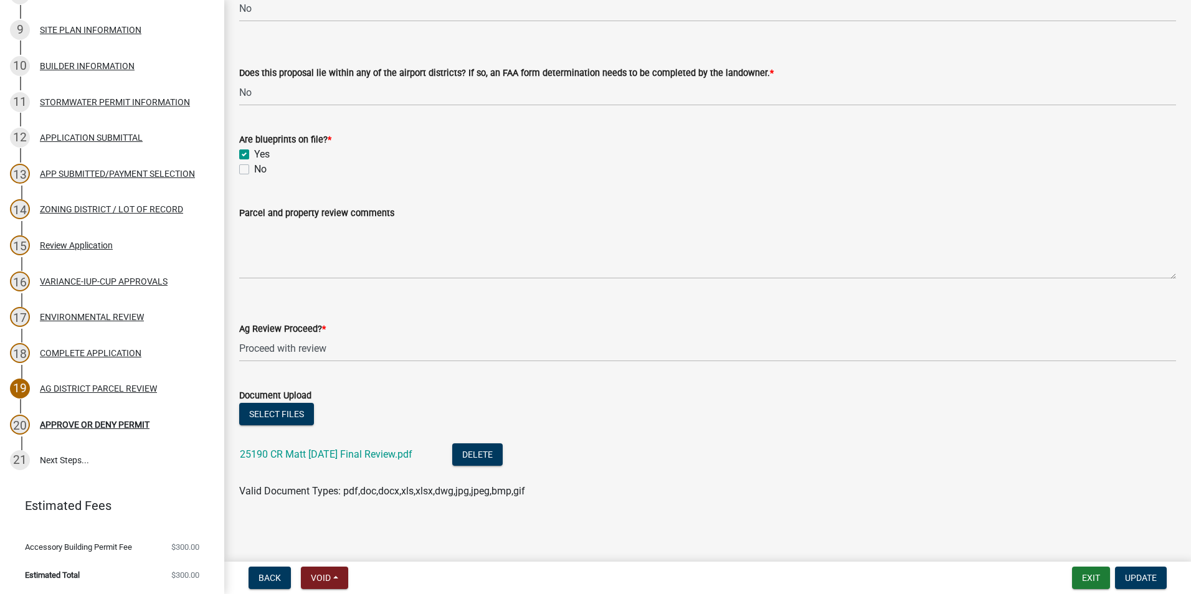
scroll to position [2222, 0]
click at [1132, 579] on span "Update" at bounding box center [1141, 578] width 32 height 10
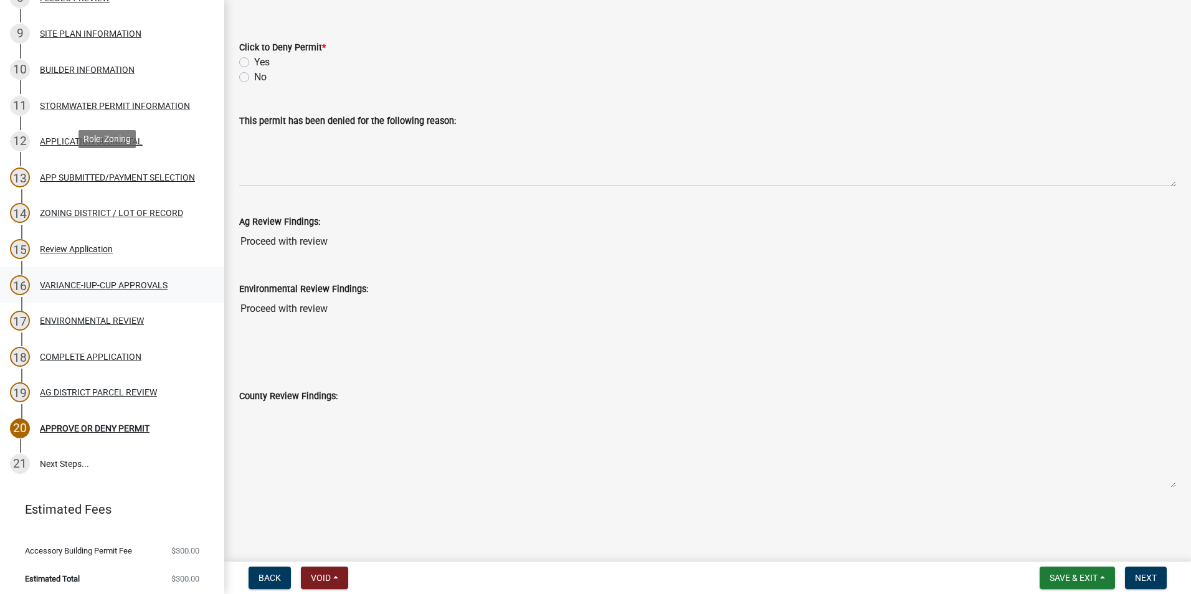
scroll to position [451, 0]
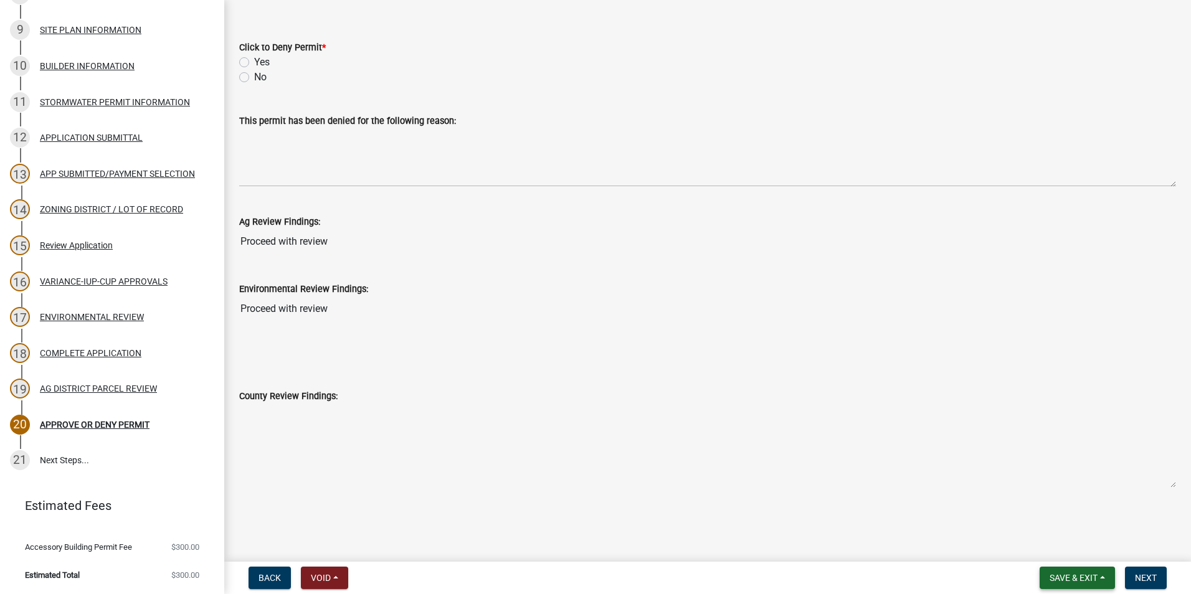
click at [1049, 575] on span "Save & Exit" at bounding box center [1073, 578] width 48 height 10
click at [1054, 544] on button "Save & Exit" at bounding box center [1065, 546] width 100 height 30
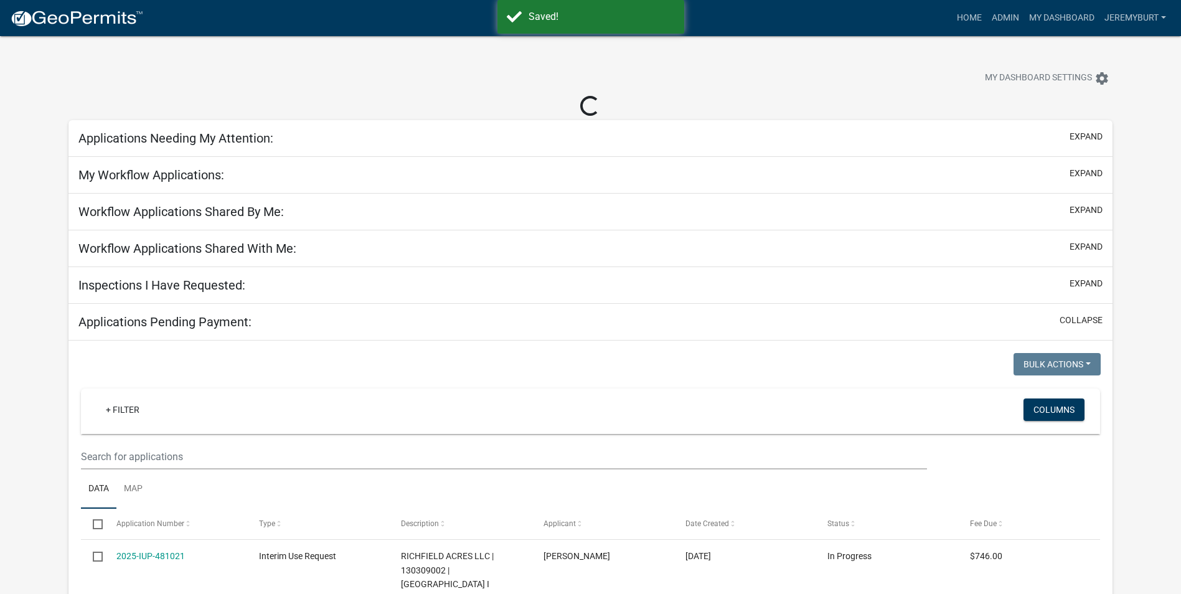
select select "2: 50"
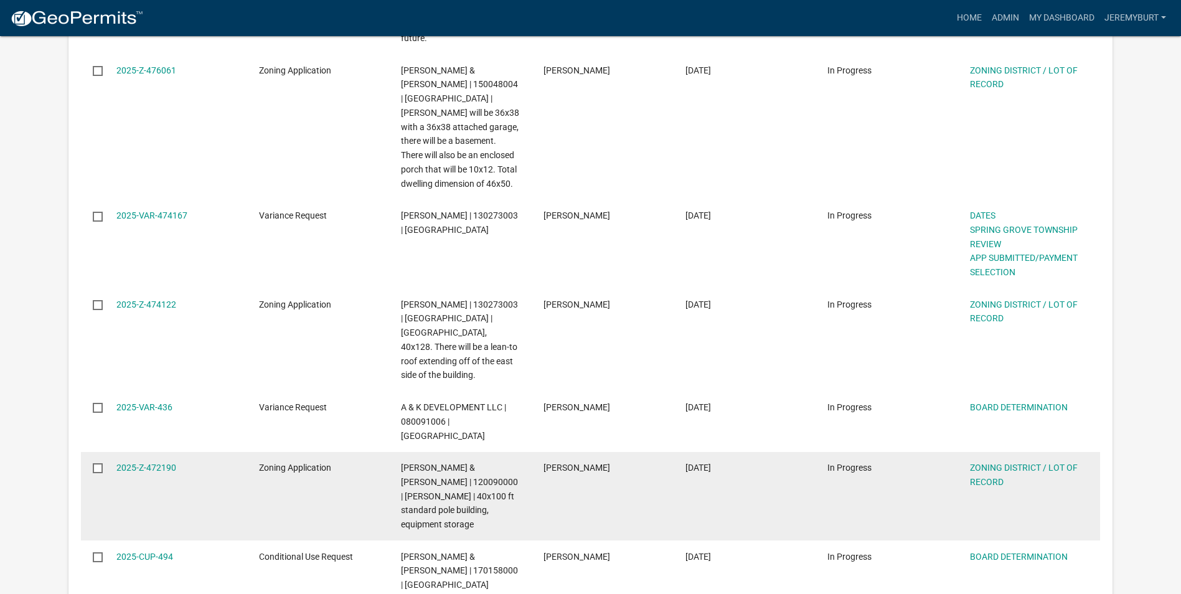
scroll to position [1744, 0]
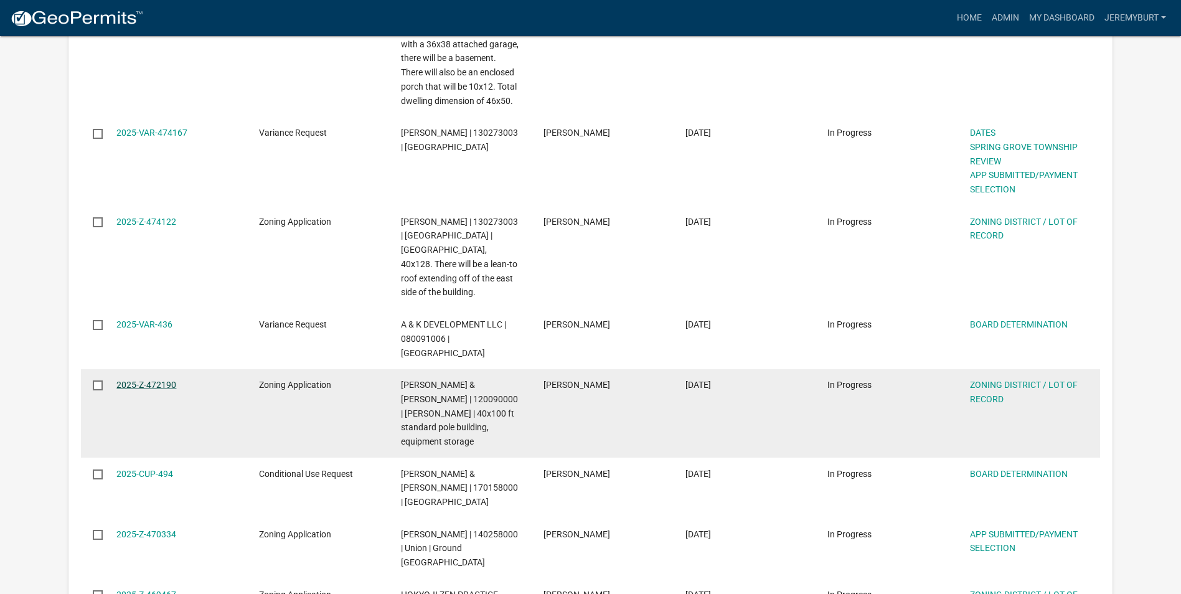
click at [135, 380] on link "2025-Z-472190" at bounding box center [146, 385] width 60 height 10
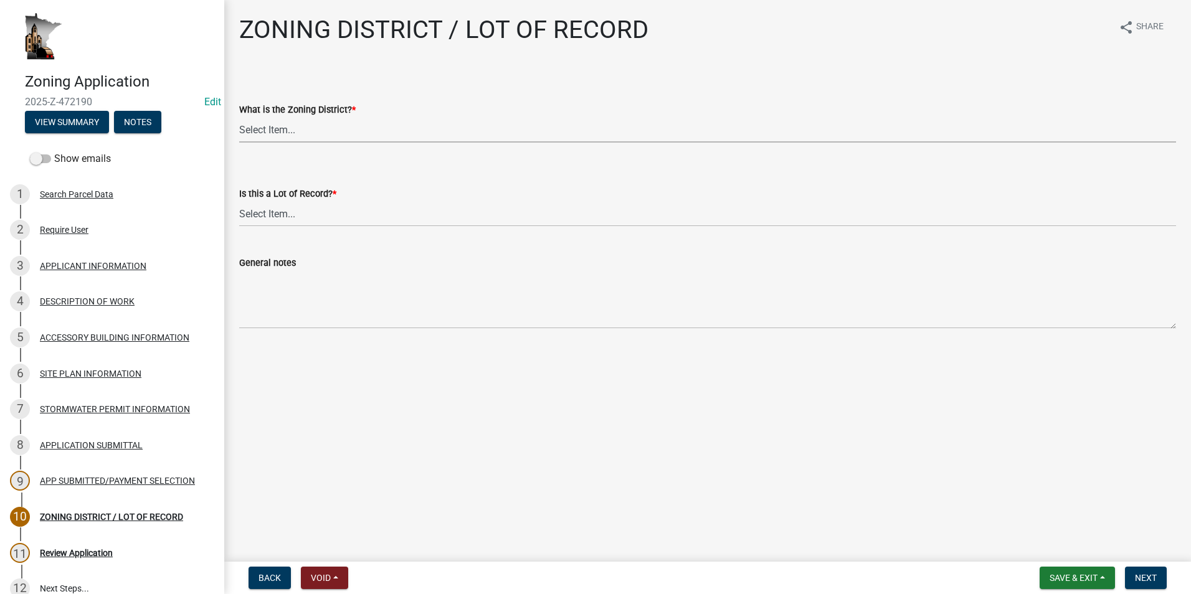
click at [262, 133] on select "Select Item... Agricultural Residential Other" at bounding box center [707, 130] width 937 height 26
click at [239, 117] on select "Select Item... Agricultural Residential Other" at bounding box center [707, 130] width 937 height 26
select select "4e40cecd-d56d-4d3a-a779-2c11c403f329"
click at [310, 216] on select "Select Item... Yes No, or cannot be determined" at bounding box center [707, 214] width 937 height 26
click at [239, 201] on select "Select Item... Yes No, or cannot be determined" at bounding box center [707, 214] width 937 height 26
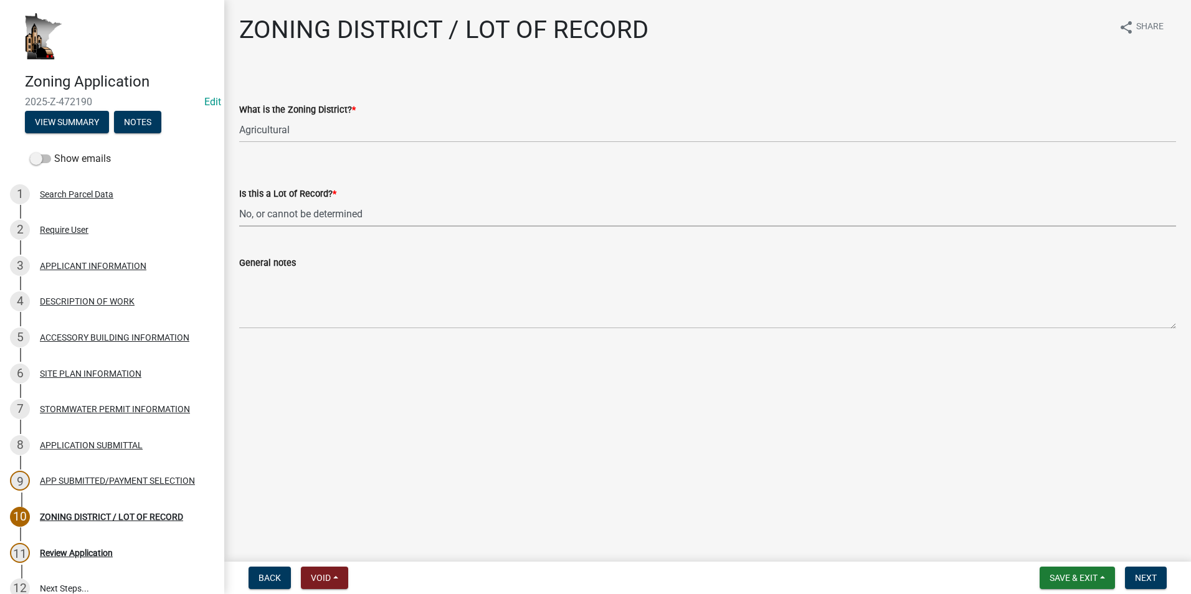
select select "8fe8ed3e-c0e1-408b-96fc-f68303b4ae81"
click at [1157, 578] on button "Next" at bounding box center [1146, 578] width 42 height 22
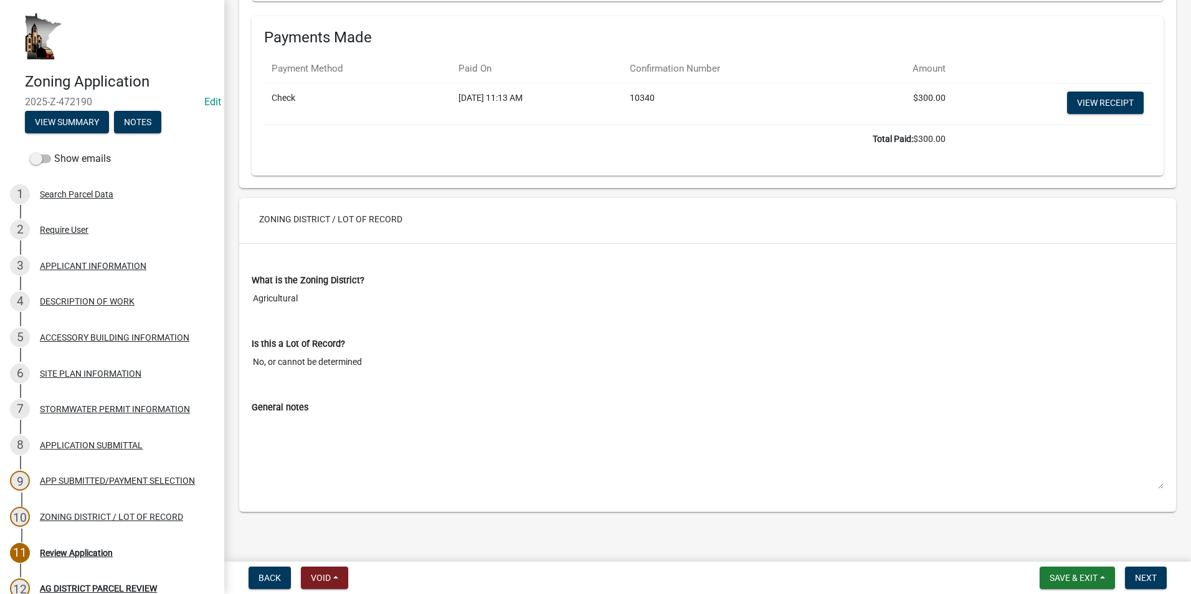
scroll to position [5126, 0]
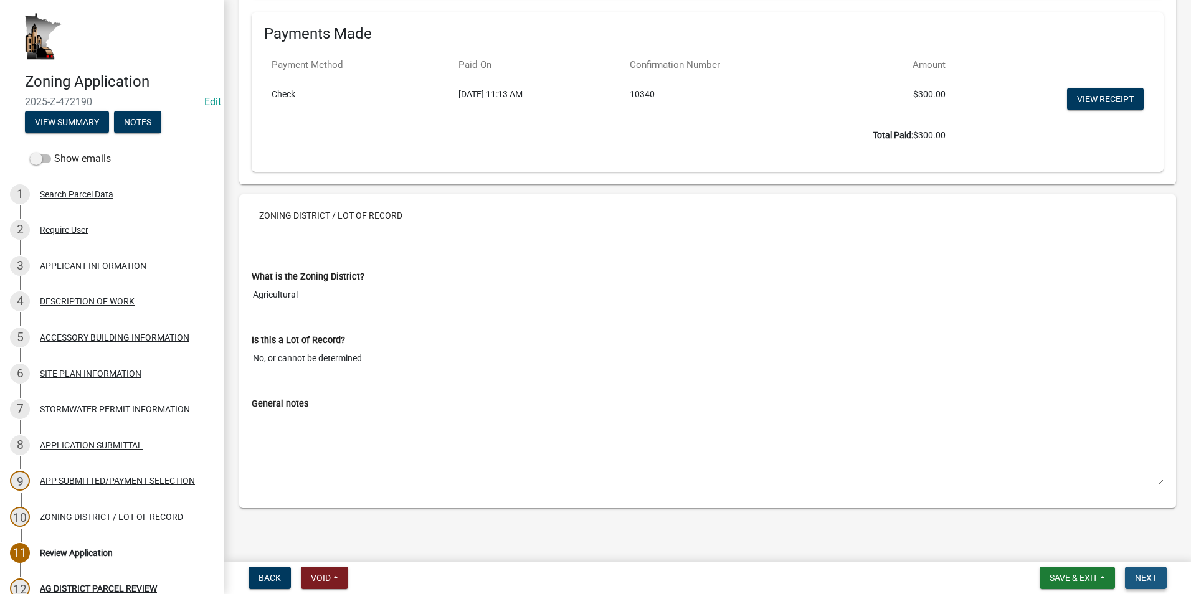
click at [1141, 577] on span "Next" at bounding box center [1146, 578] width 22 height 10
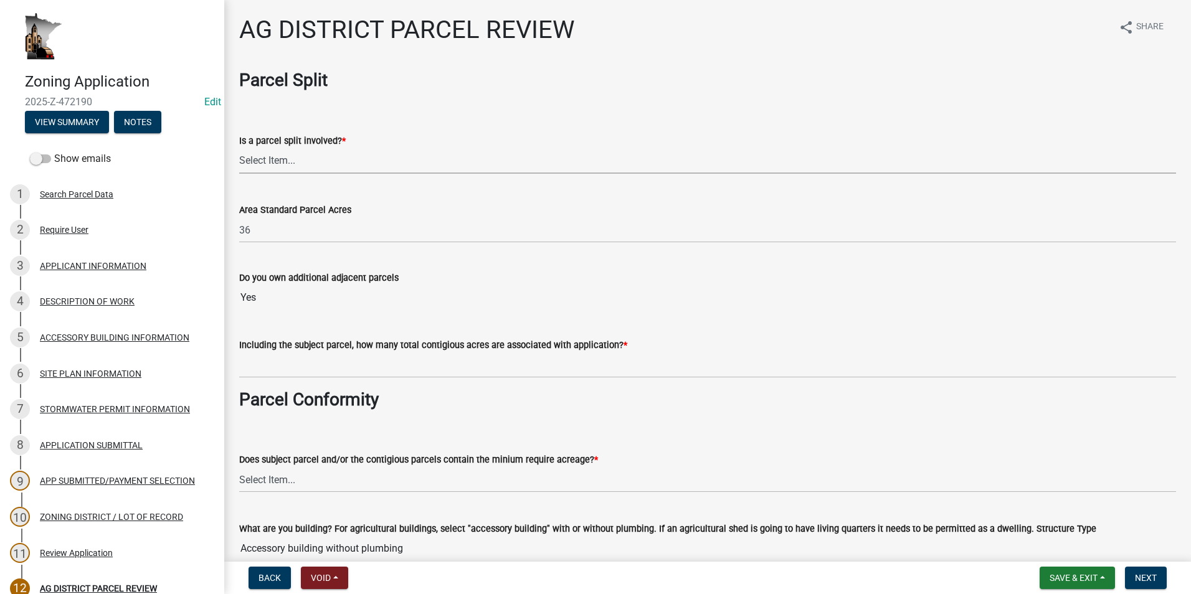
click at [316, 163] on select "Select Item... Yes No" at bounding box center [707, 161] width 937 height 26
click at [239, 148] on select "Select Item... Yes No" at bounding box center [707, 161] width 937 height 26
select select "fe23c68f-3976-40fb-92de-7ec6f88d0010"
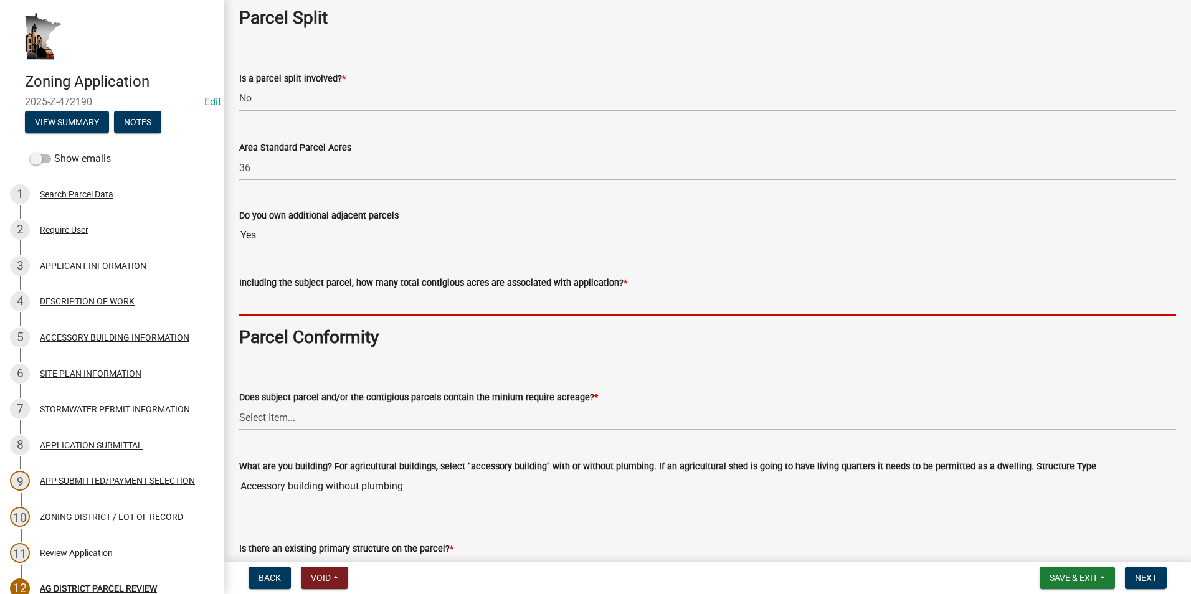
click at [308, 300] on input "text" at bounding box center [707, 303] width 937 height 26
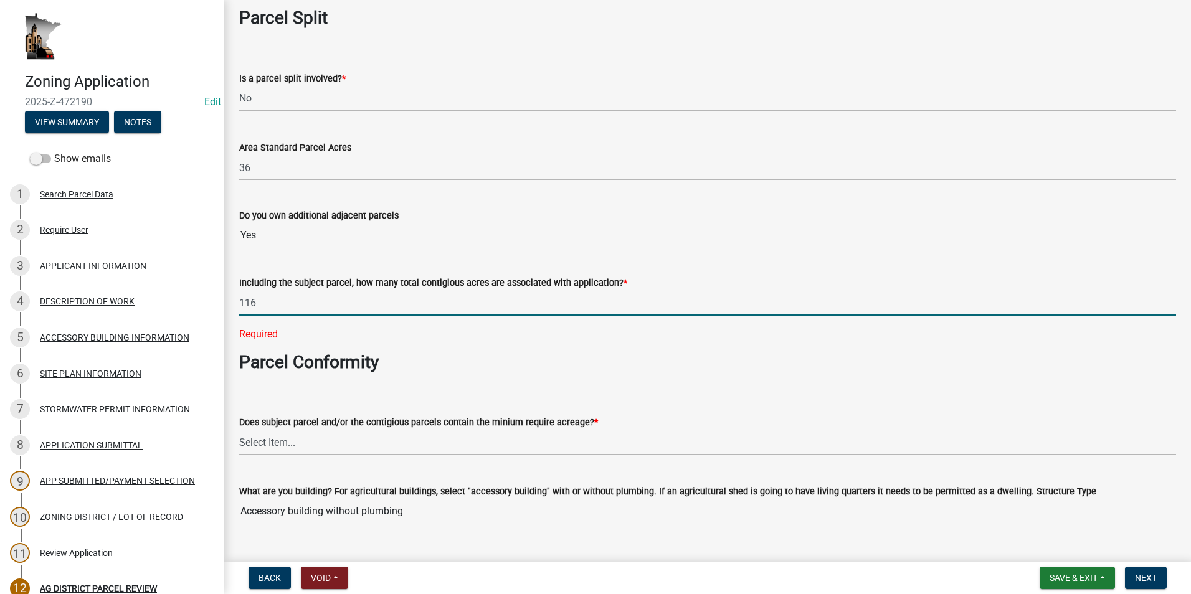
scroll to position [187, 0]
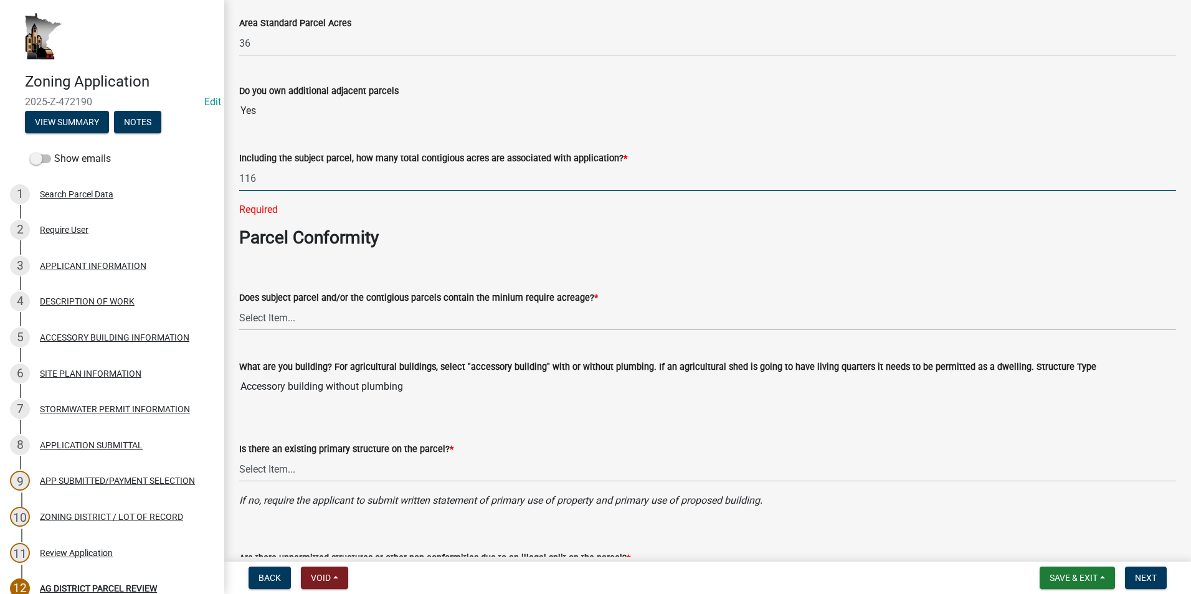
type input "116"
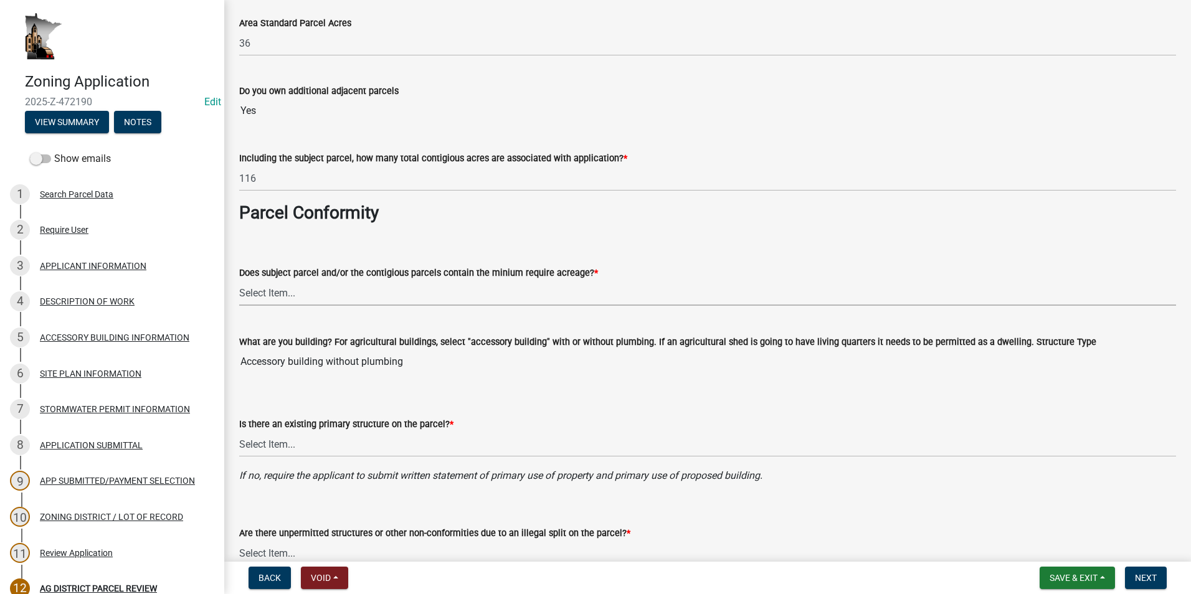
click at [239, 280] on select "Select Item... Yes, for a dwelling, 40 or more acres with one or more acres con…" at bounding box center [707, 293] width 937 height 26
select select "c27f3562-6487-48b9-bb79-d53cdb3b0a36"
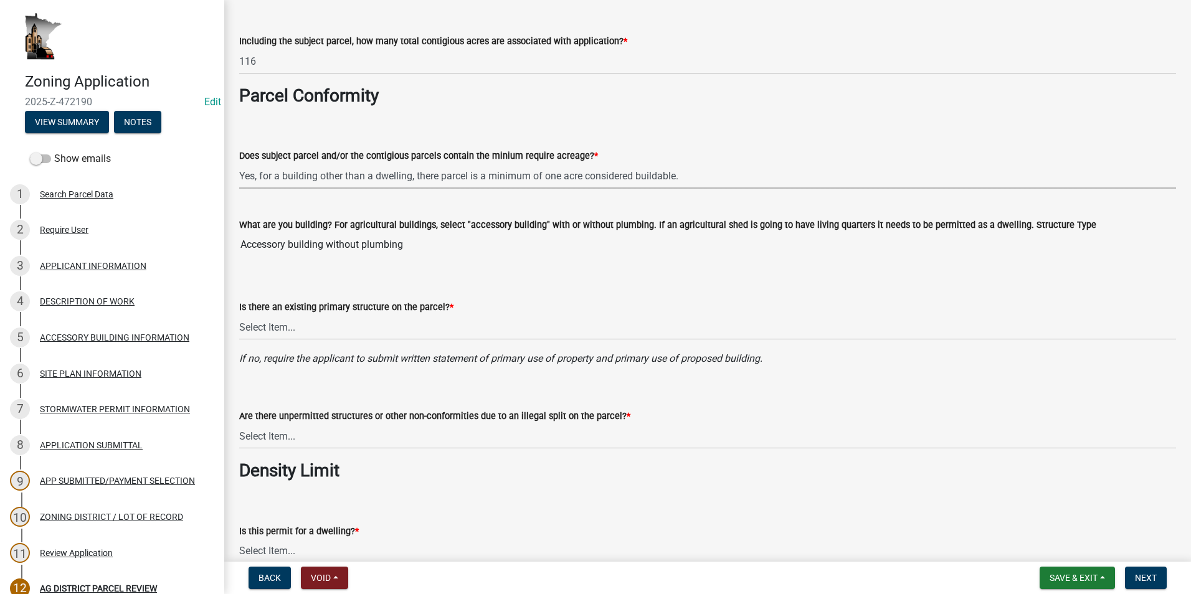
scroll to position [311, 0]
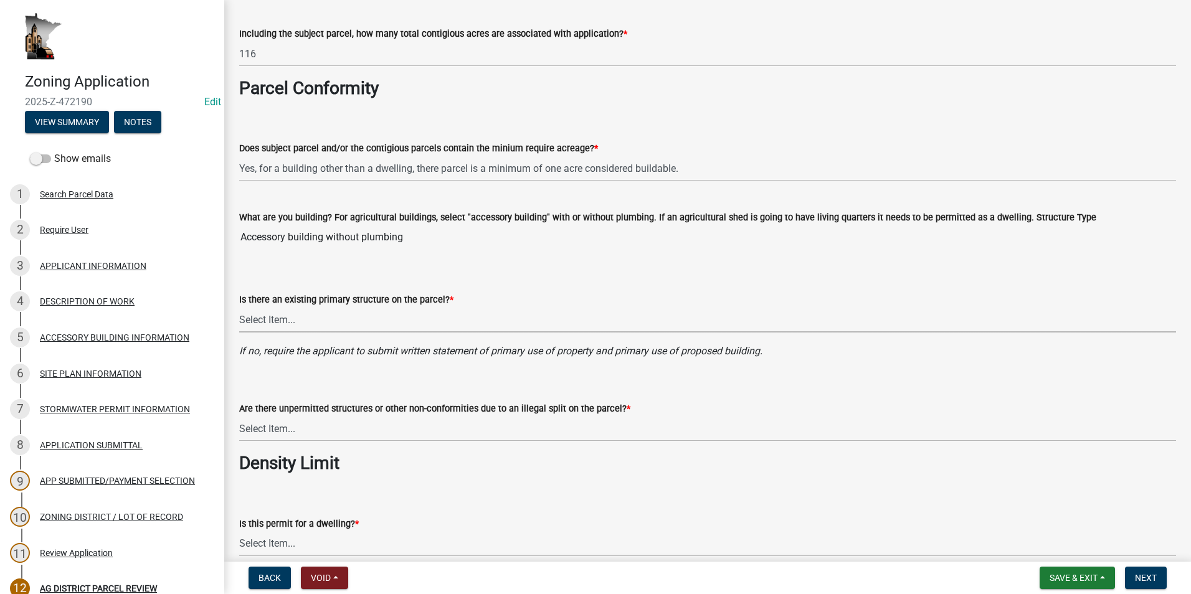
click at [325, 315] on select "Select Item... Yes No" at bounding box center [707, 320] width 937 height 26
click at [239, 307] on select "Select Item... Yes No" at bounding box center [707, 320] width 937 height 26
select select "e720d887-05b7-48e7-b675-04570e4c9f75"
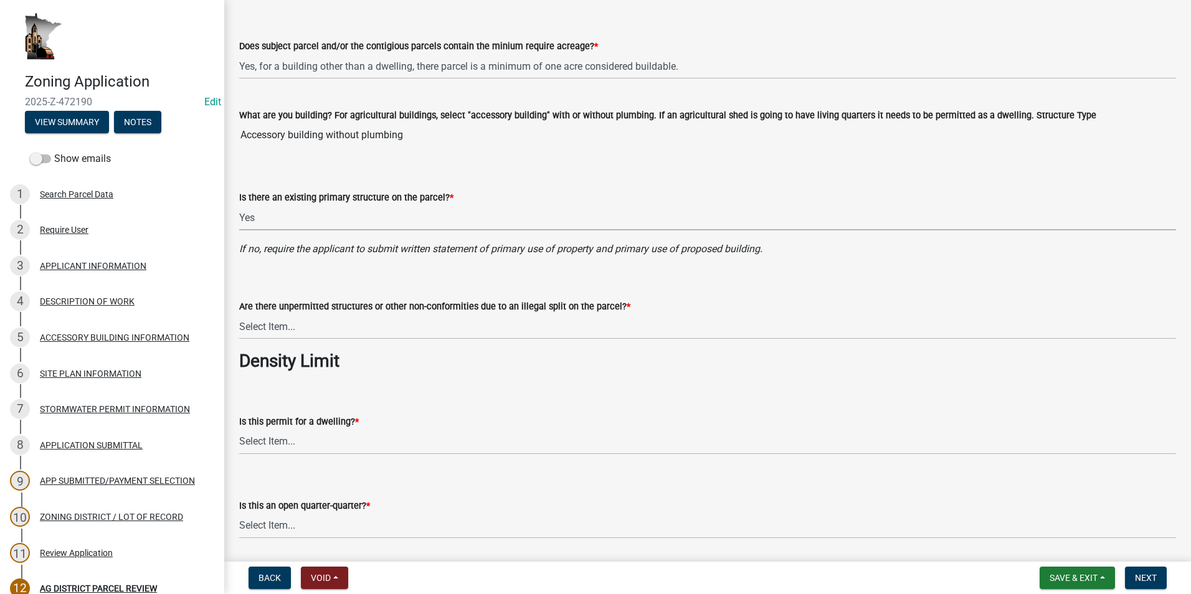
scroll to position [436, 0]
